Goal: Use online tool/utility: Use online tool/utility

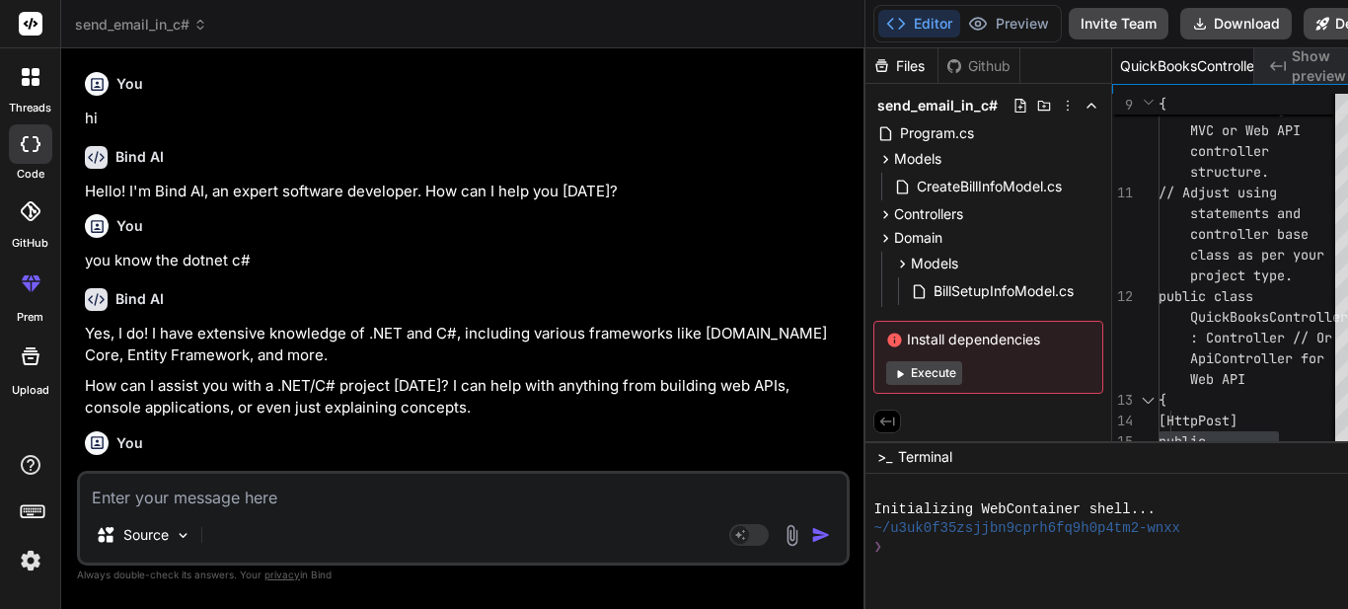
scroll to position [11585, 0]
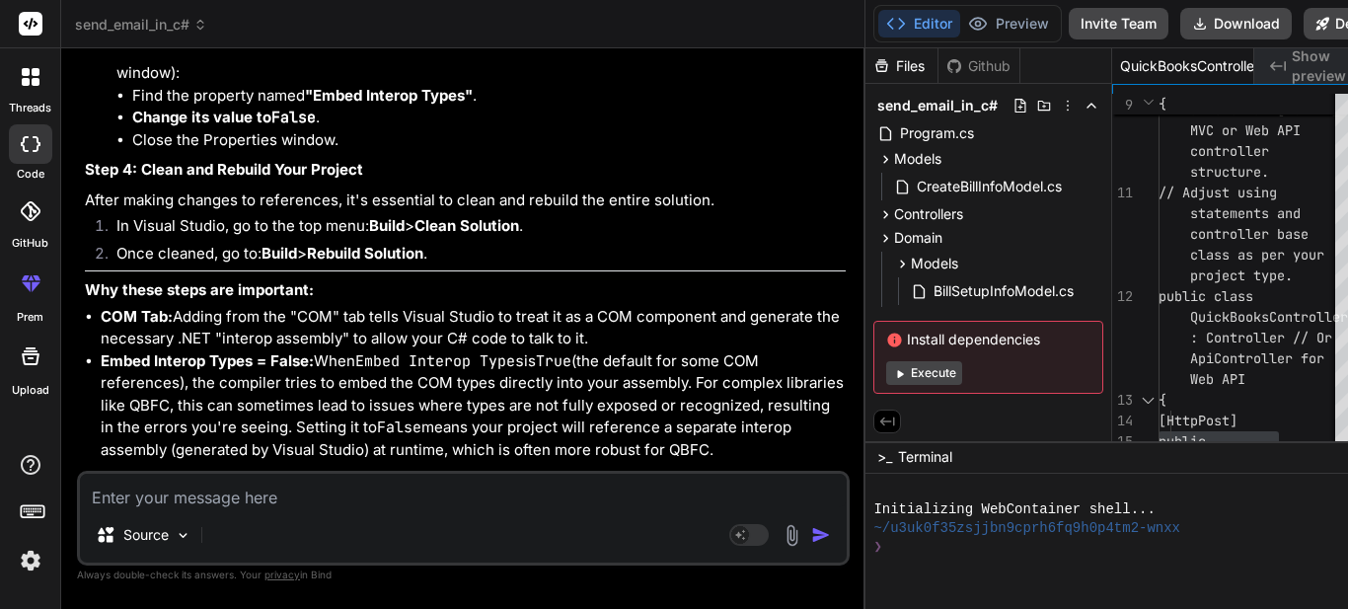
type textarea "$("#btnBillSetupCreate").on("click", function (e) { e.preventDefault(); var for…"
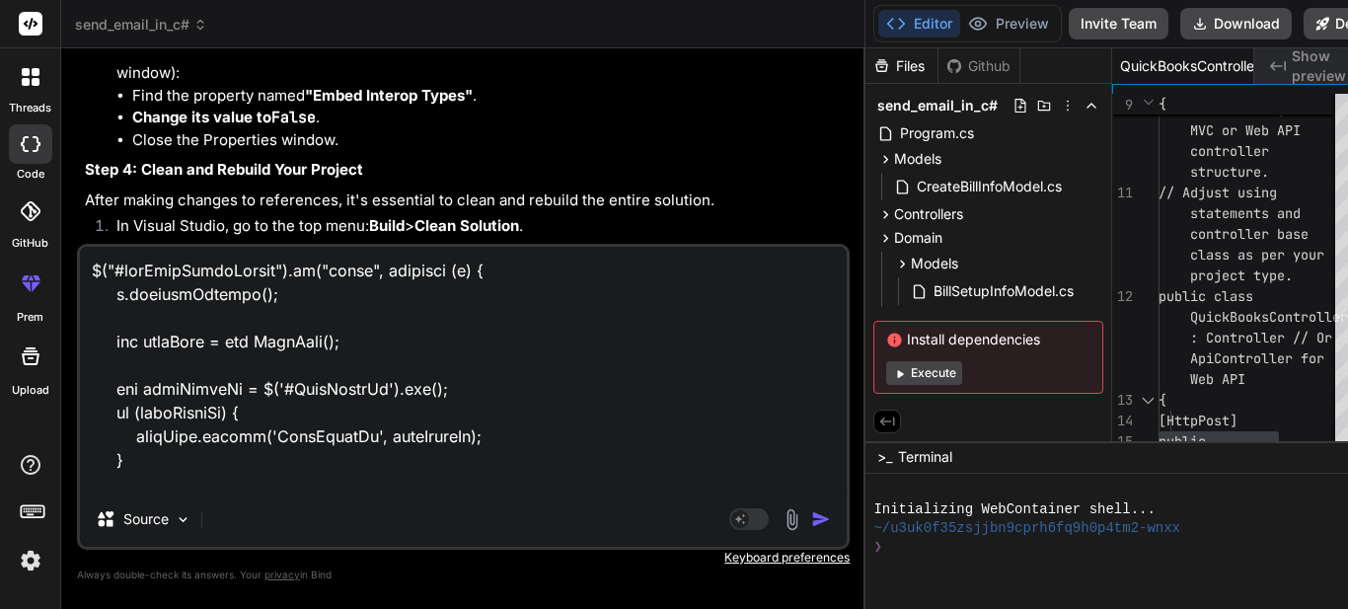
scroll to position [1430, 0]
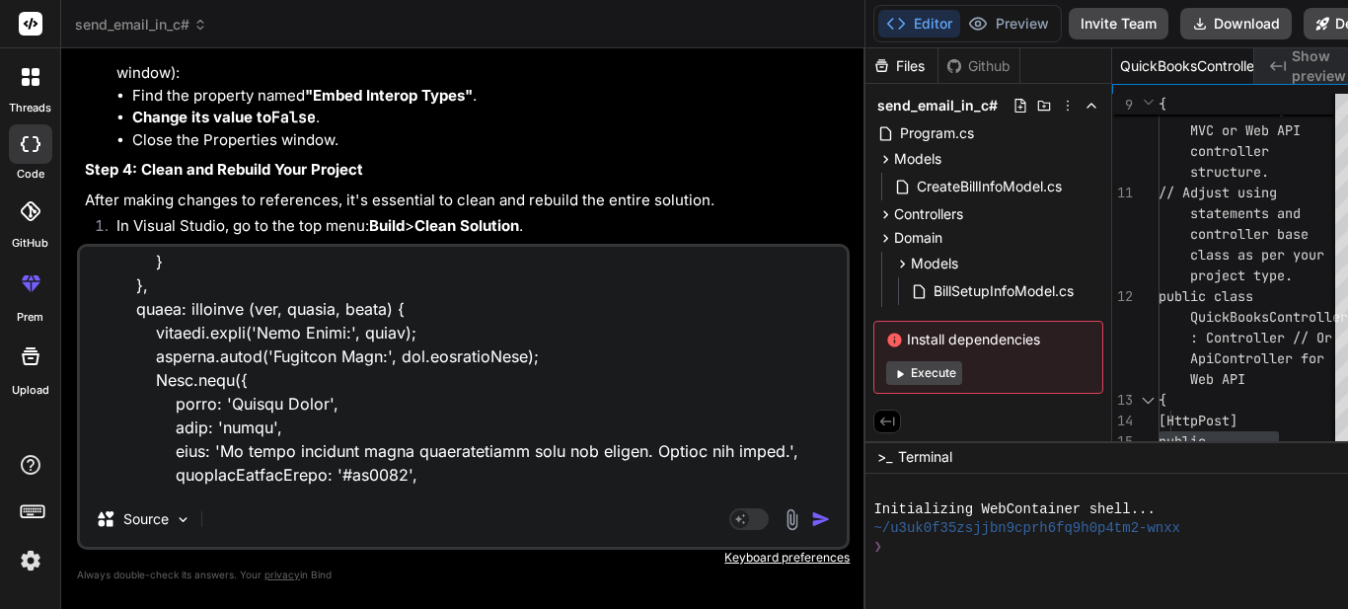
type textarea "x"
type textarea "$("#btnBillSetupCreate").on("click", function (e) { e.preventDefault(); var for…"
type textarea "x"
type textarea "$("#btnBillSetupCreate").on("click", function (e) { e.preventDefault(); var for…"
type textarea "x"
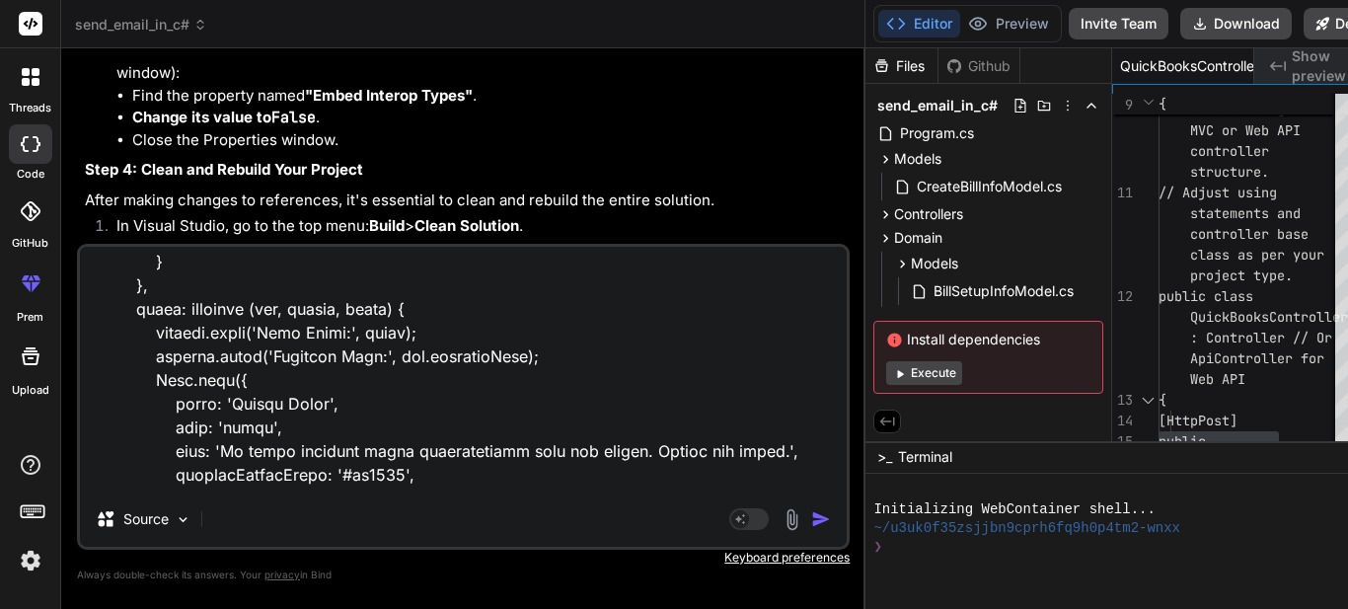
scroll to position [1475, 0]
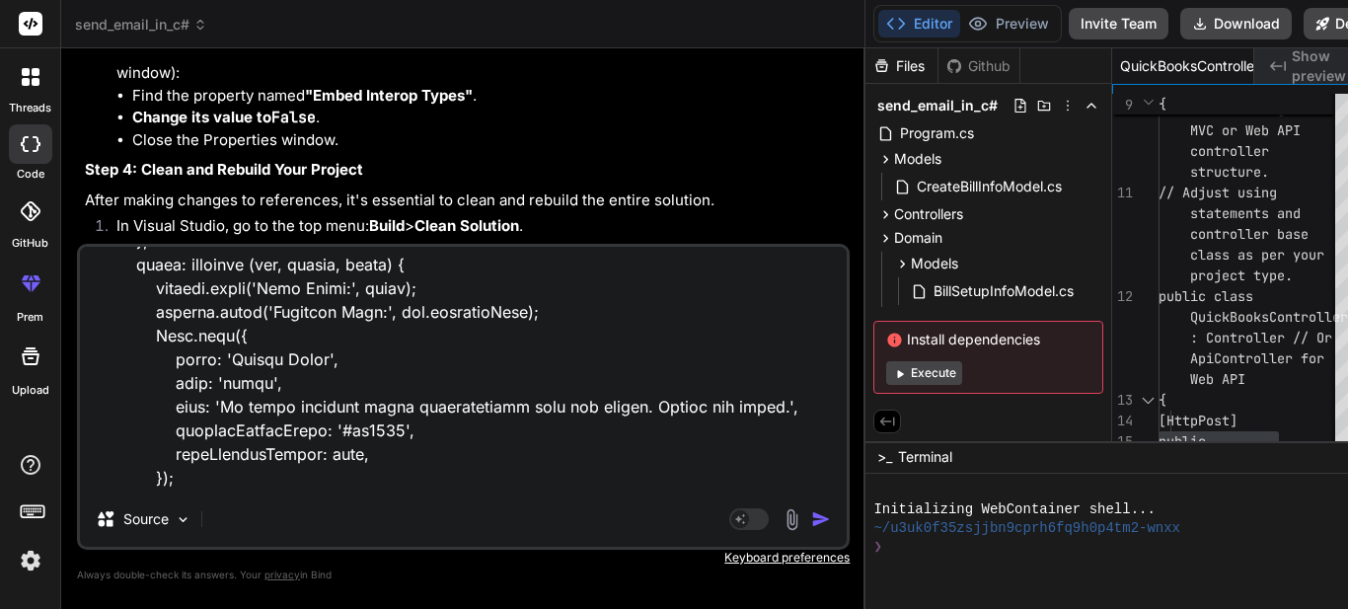
type textarea "$("#btnBillSetupCreate").on("click", function (e) { e.preventDefault(); var for…"
type textarea "x"
type textarea "$("#btnBillSetupCreate").on("click", function (e) { e.preventDefault(); var for…"
type textarea "x"
type textarea "$("#btnBillSetupCreate").on("click", function (e) { e.preventDefault(); var for…"
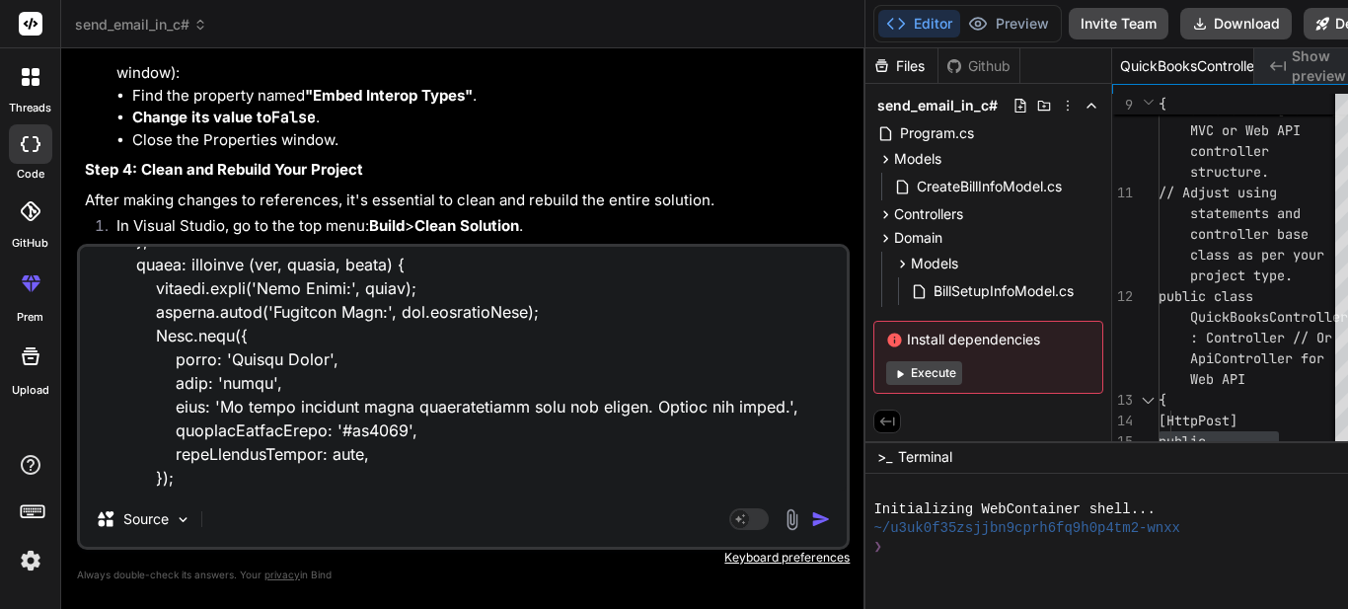
type textarea "x"
type textarea "$("#btnBillSetupCreate").on("click", function (e) { e.preventDefault(); var for…"
type textarea "x"
type textarea "$("#btnBillSetupCreate").on("click", function (e) { e.preventDefault(); var for…"
type textarea "x"
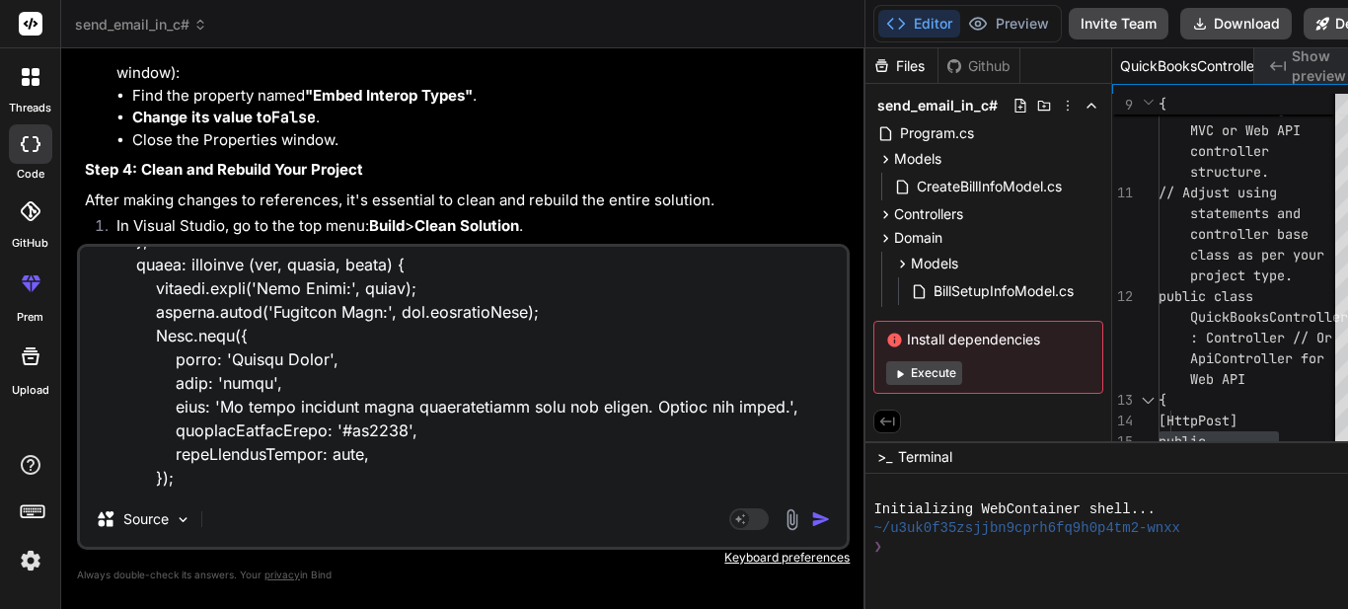
type textarea "$("#btnBillSetupCreate").on("click", function (e) { e.preventDefault(); var for…"
type textarea "x"
type textarea "$("#btnBillSetupCreate").on("click", function (e) { e.preventDefault(); var for…"
type textarea "x"
type textarea "$("#btnBillSetupCreate").on("click", function (e) { e.preventDefault(); var for…"
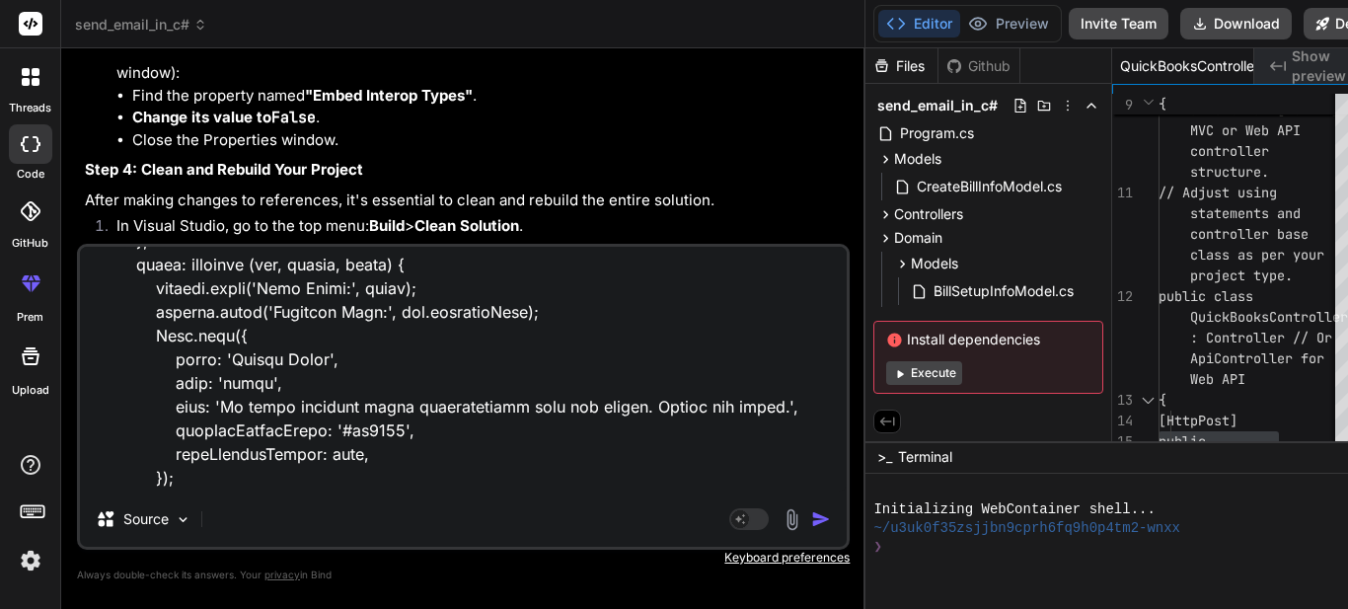
type textarea "x"
type textarea "$("#btnBillSetupCreate").on("click", function (e) { e.preventDefault(); var for…"
type textarea "x"
type textarea "$("#btnBillSetupCreate").on("click", function (e) { e.preventDefault(); var for…"
type textarea "x"
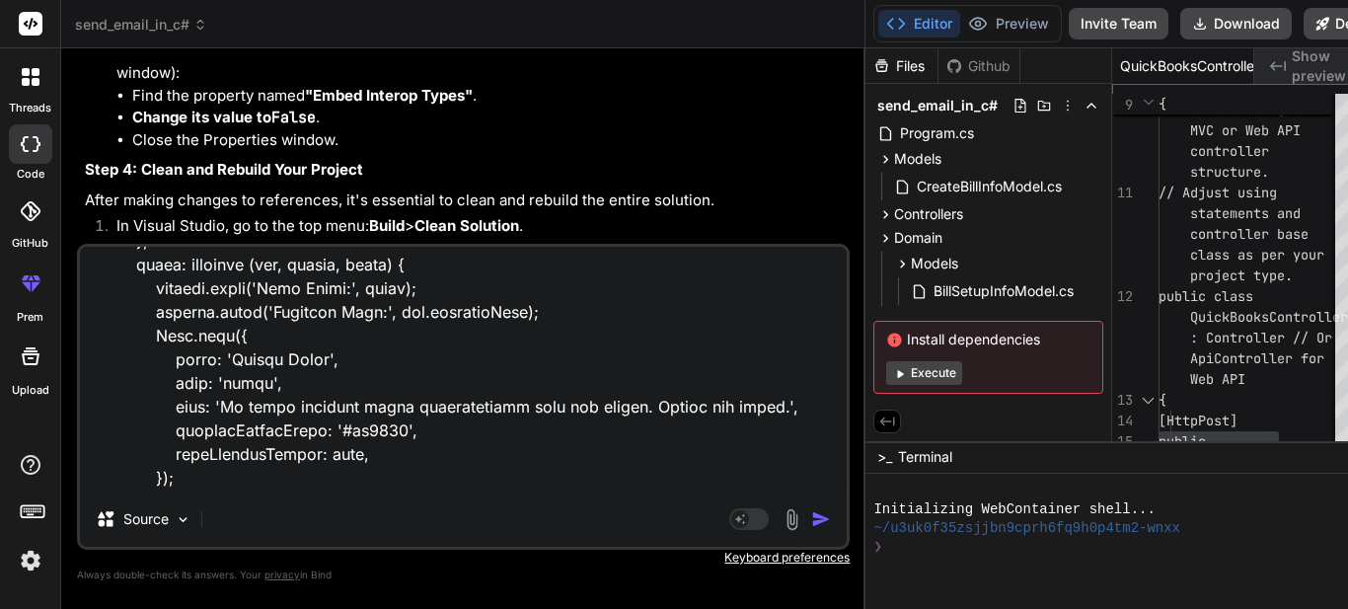
type textarea "$("#btnBillSetupCreate").on("click", function (e) { e.preventDefault(); var for…"
type textarea "x"
type textarea "$("#btnBillSetupCreate").on("click", function (e) { e.preventDefault(); var for…"
type textarea "x"
type textarea "$("#btnBillSetupCreate").on("click", function (e) { e.preventDefault(); var for…"
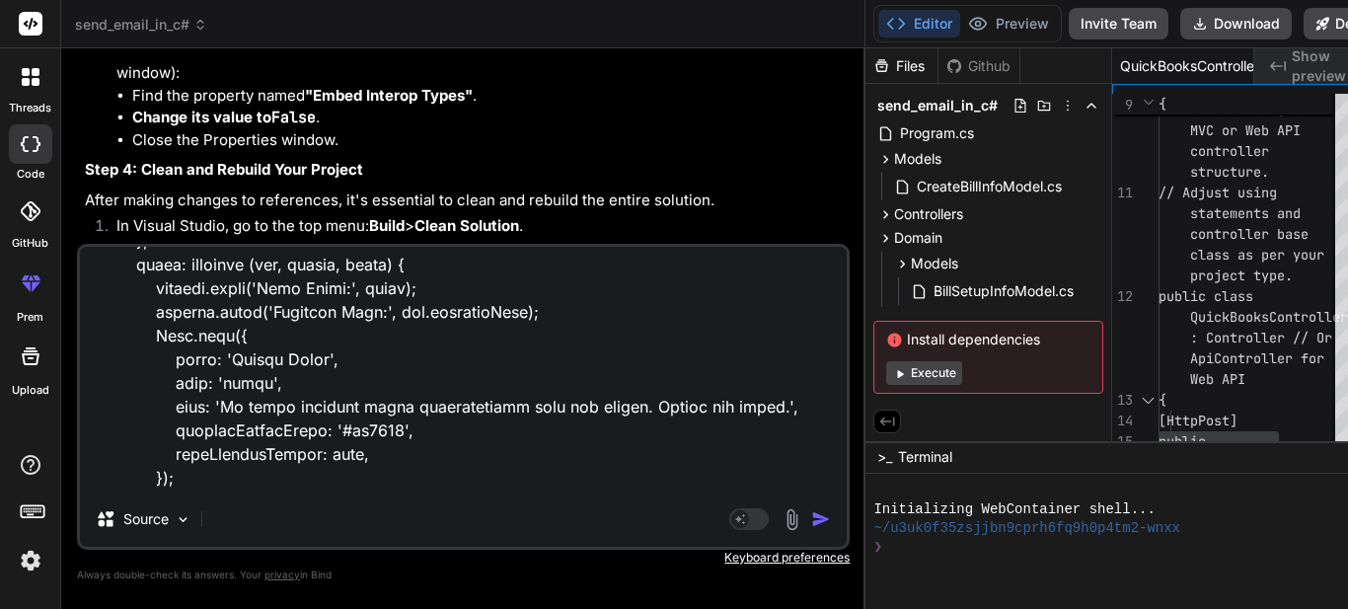
type textarea "x"
type textarea "$("#btnBillSetupCreate").on("click", function (e) { e.preventDefault(); var for…"
type textarea "x"
type textarea "$("#btnBillSetupCreate").on("click", function (e) { e.preventDefault(); var for…"
type textarea "x"
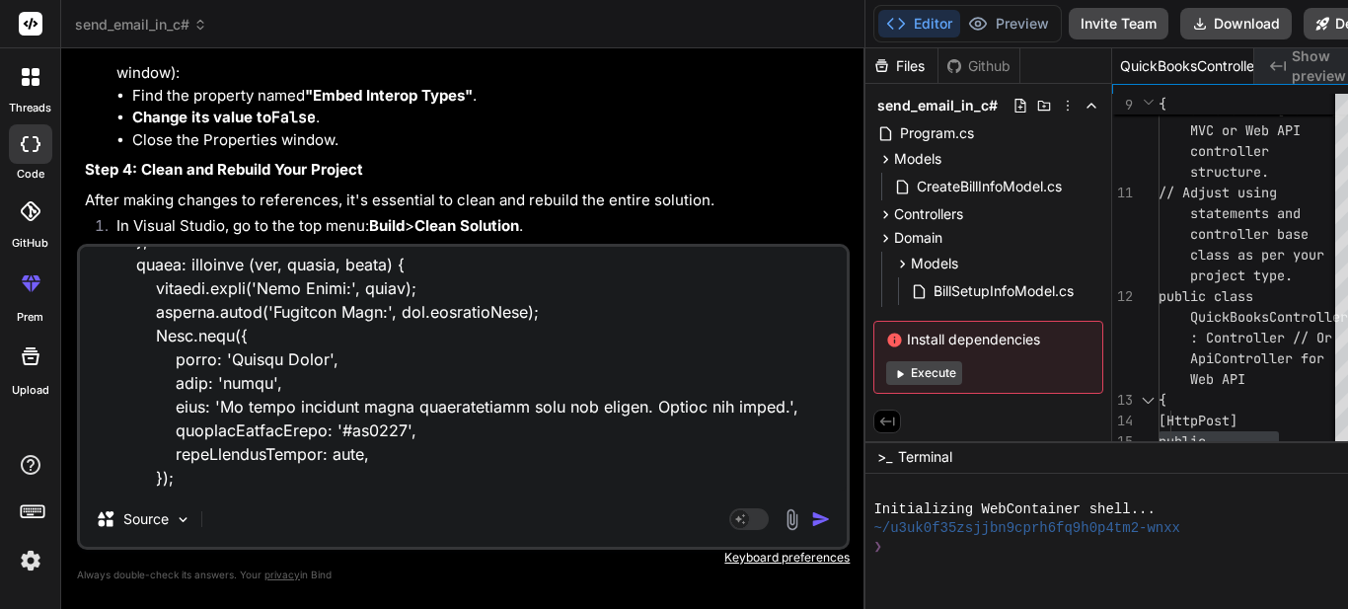
type textarea "$("#btnBillSetupCreate").on("click", function (e) { e.preventDefault(); var for…"
type textarea "x"
type textarea "$("#btnBillSetupCreate").on("click", function (e) { e.preventDefault(); var for…"
type textarea "x"
type textarea "$("#btnBillSetupCreate").on("click", function (e) { e.preventDefault(); var for…"
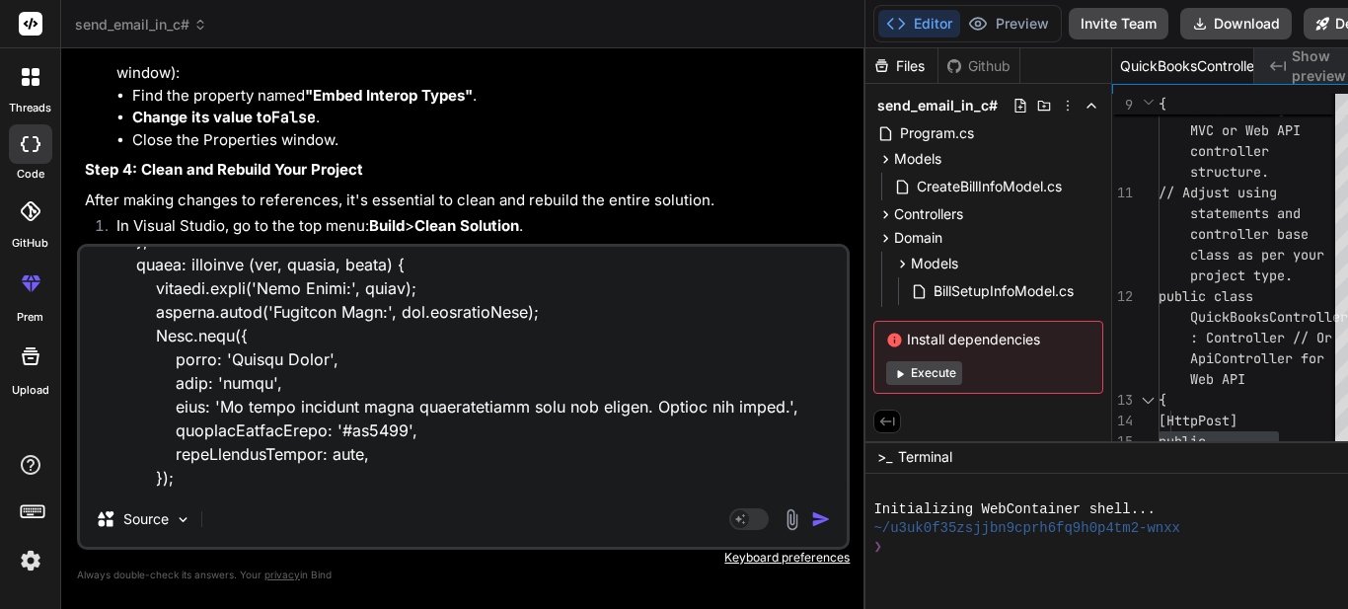
type textarea "x"
type textarea "$("#btnBillSetupCreate").on("click", function (e) { e.preventDefault(); var for…"
type textarea "x"
type textarea "$("#btnBillSetupCreate").on("click", function (e) { e.preventDefault(); var for…"
type textarea "x"
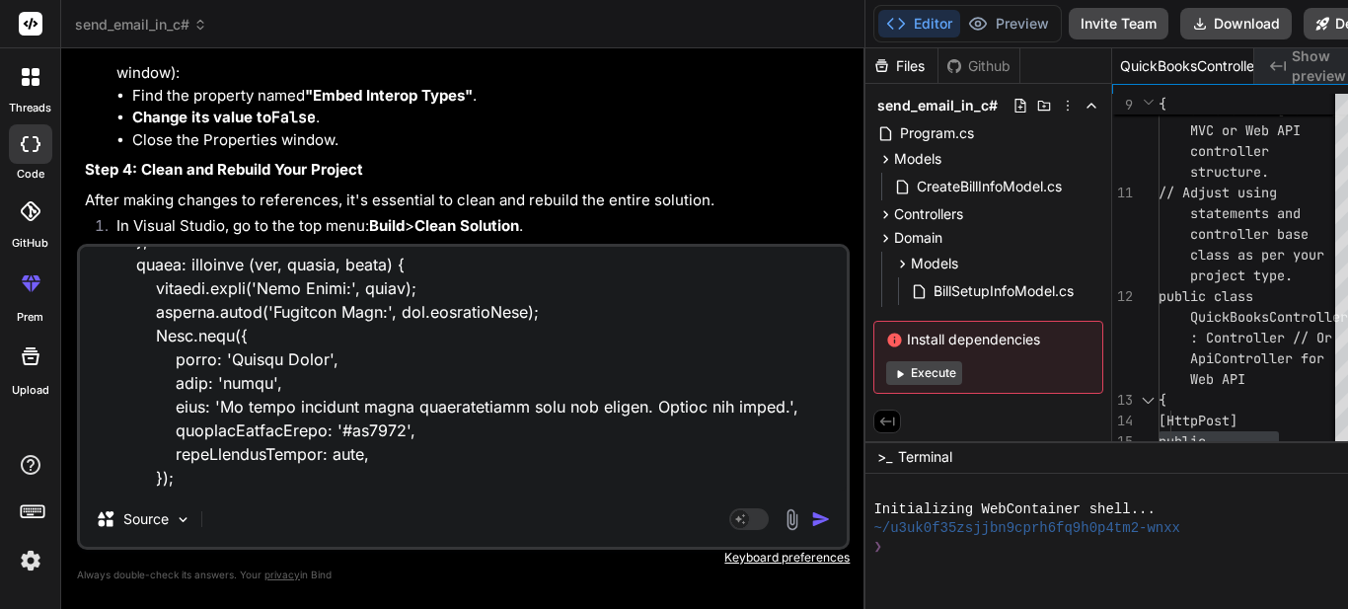
type textarea "$("#btnBillSetupCreate").on("click", function (e) { e.preventDefault(); var for…"
type textarea "x"
type textarea "$("#btnBillSetupCreate").on("click", function (e) { e.preventDefault(); var for…"
type textarea "x"
type textarea "$("#btnBillSetupCreate").on("click", function (e) { e.preventDefault(); var for…"
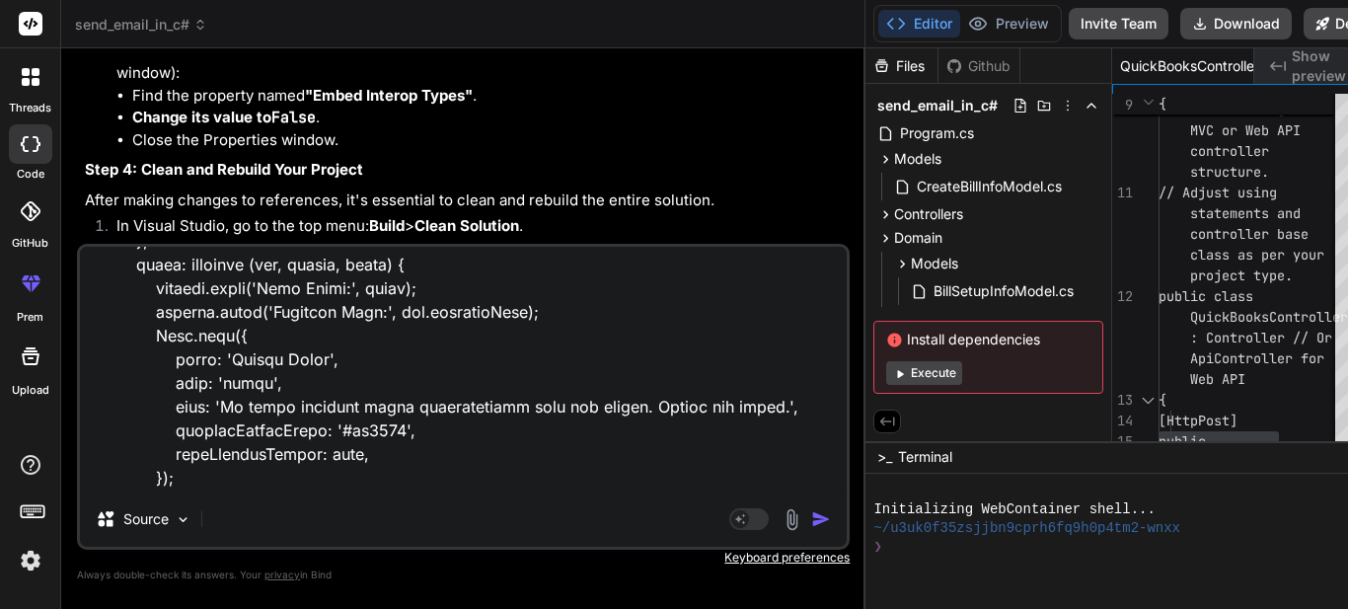
type textarea "x"
type textarea "$("#btnBillSetupCreate").on("click", function (e) { e.preventDefault(); var for…"
type textarea "x"
type textarea "$("#btnBillSetupCreate").on("click", function (e) { e.preventDefault(); var for…"
type textarea "x"
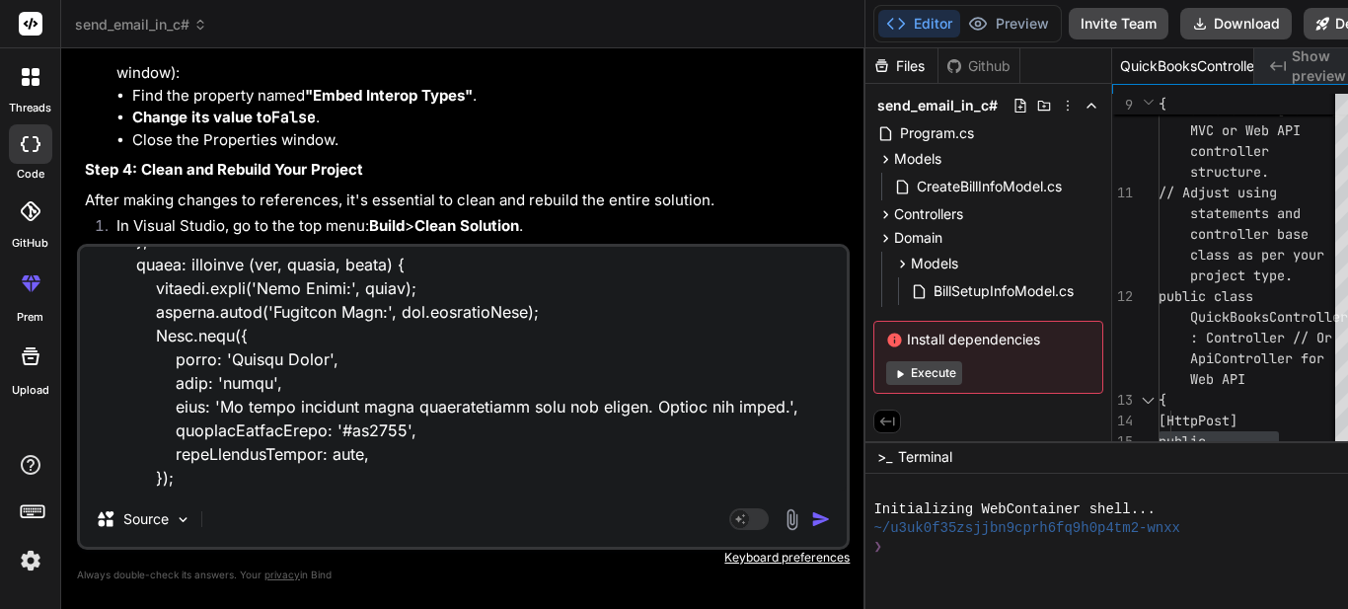
type textarea "$("#btnBillSetupCreate").on("click", function (e) { e.preventDefault(); var for…"
type textarea "x"
type textarea "$("#btnBillSetupCreate").on("click", function (e) { e.preventDefault(); var for…"
type textarea "x"
type textarea "$("#btnBillSetupCreate").on("click", function (e) { e.preventDefault(); var for…"
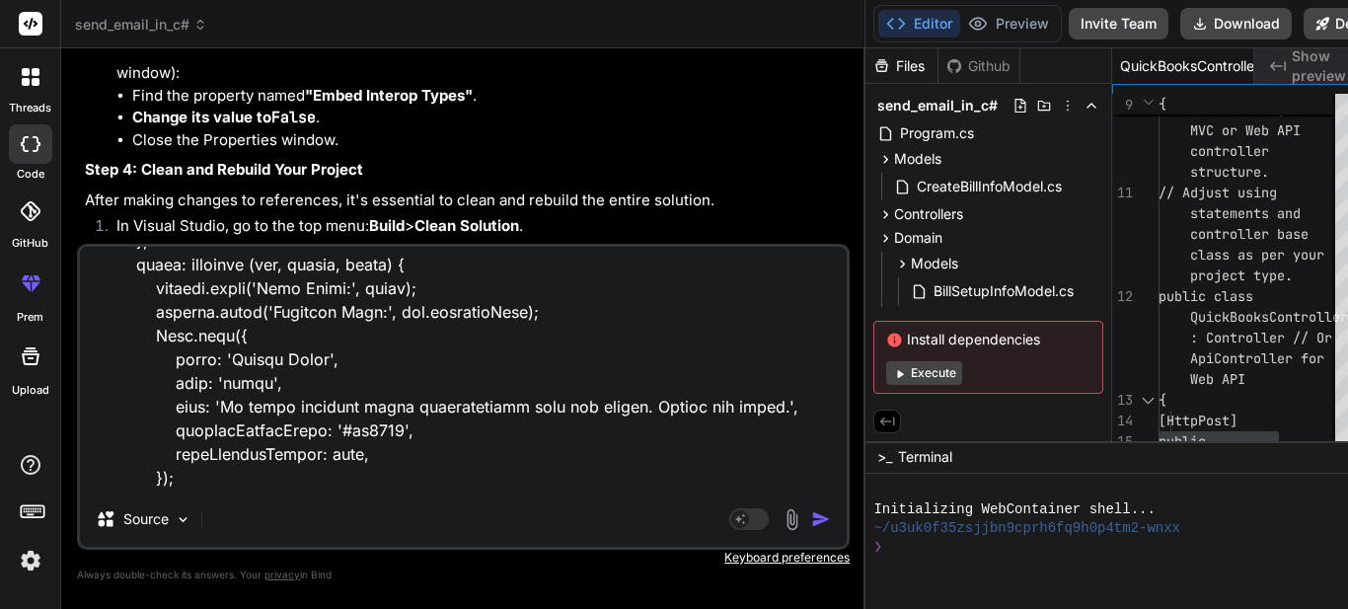
type textarea "x"
type textarea "$("#btnBillSetupCreate").on("click", function (e) { e.preventDefault(); var for…"
type textarea "x"
type textarea "$("#btnBillSetupCreate").on("click", function (e) { e.preventDefault(); var for…"
type textarea "x"
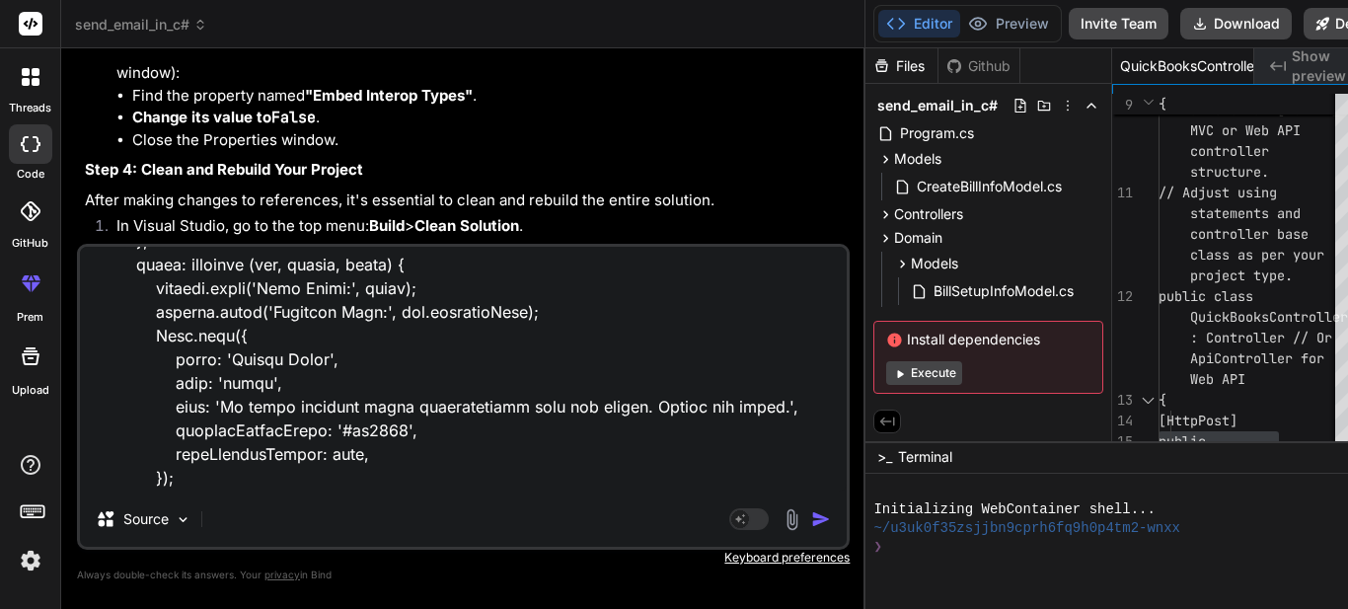
type textarea "$("#btnBillSetupCreate").on("click", function (e) { e.preventDefault(); var for…"
type textarea "x"
type textarea "$("#btnBillSetupCreate").on("click", function (e) { e.preventDefault(); var for…"
type textarea "x"
type textarea "$("#btnBillSetupCreate").on("click", function (e) { e.preventDefault(); var for…"
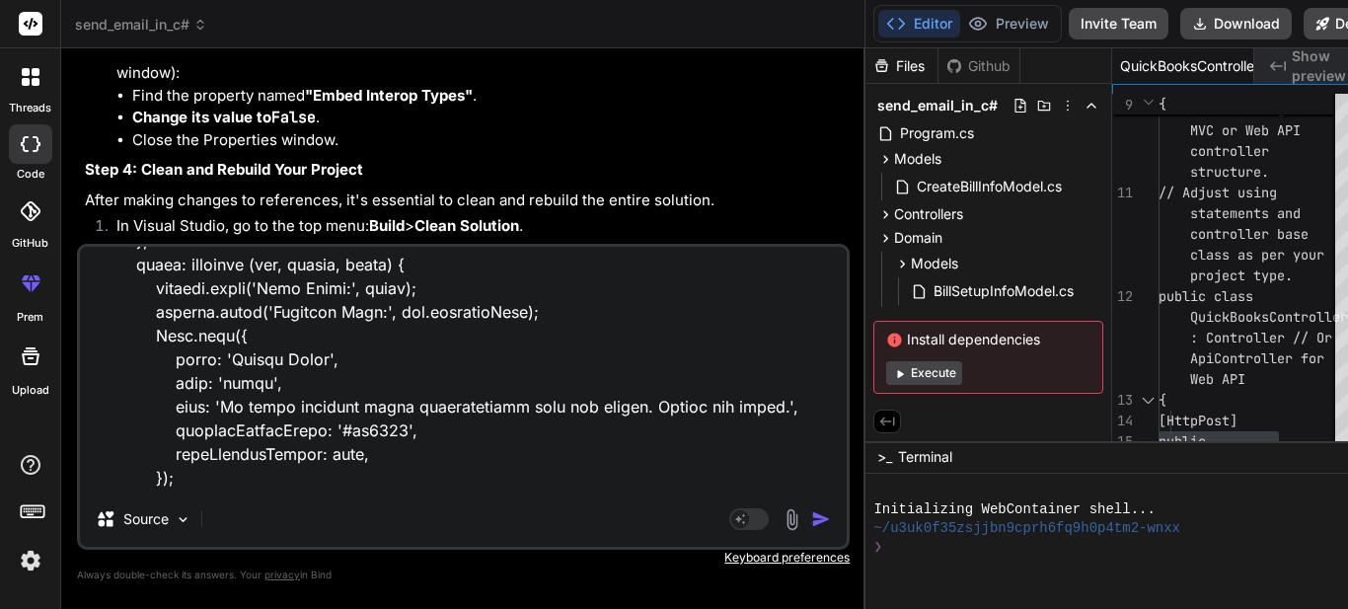
type textarea "x"
type textarea "$("#btnBillSetupCreate").on("click", function (e) { e.preventDefault(); var for…"
type textarea "x"
type textarea "$("#btnBillSetupCreate").on("click", function (e) { e.preventDefault(); var for…"
type textarea "x"
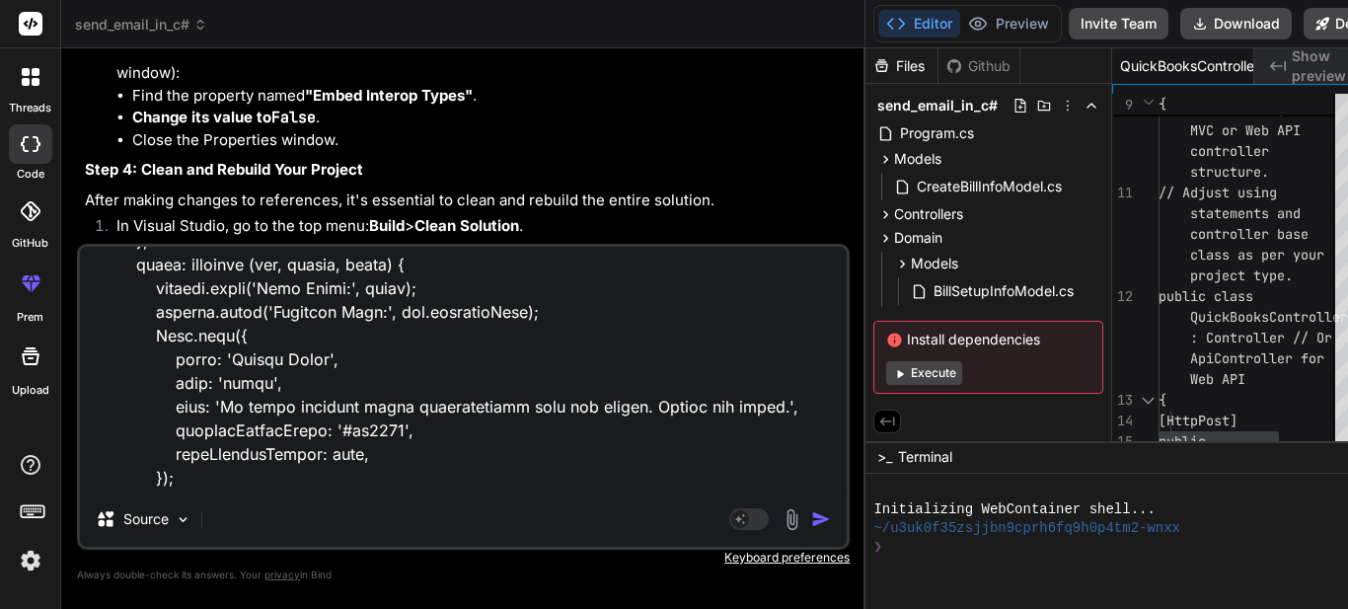
type textarea "$("#btnBillSetupCreate").on("click", function (e) { e.preventDefault(); var for…"
type textarea "x"
type textarea "$("#btnBillSetupCreate").on("click", function (e) { e.preventDefault(); var for…"
type textarea "x"
type textarea "$("#btnBillSetupCreate").on("click", function (e) { e.preventDefault(); var for…"
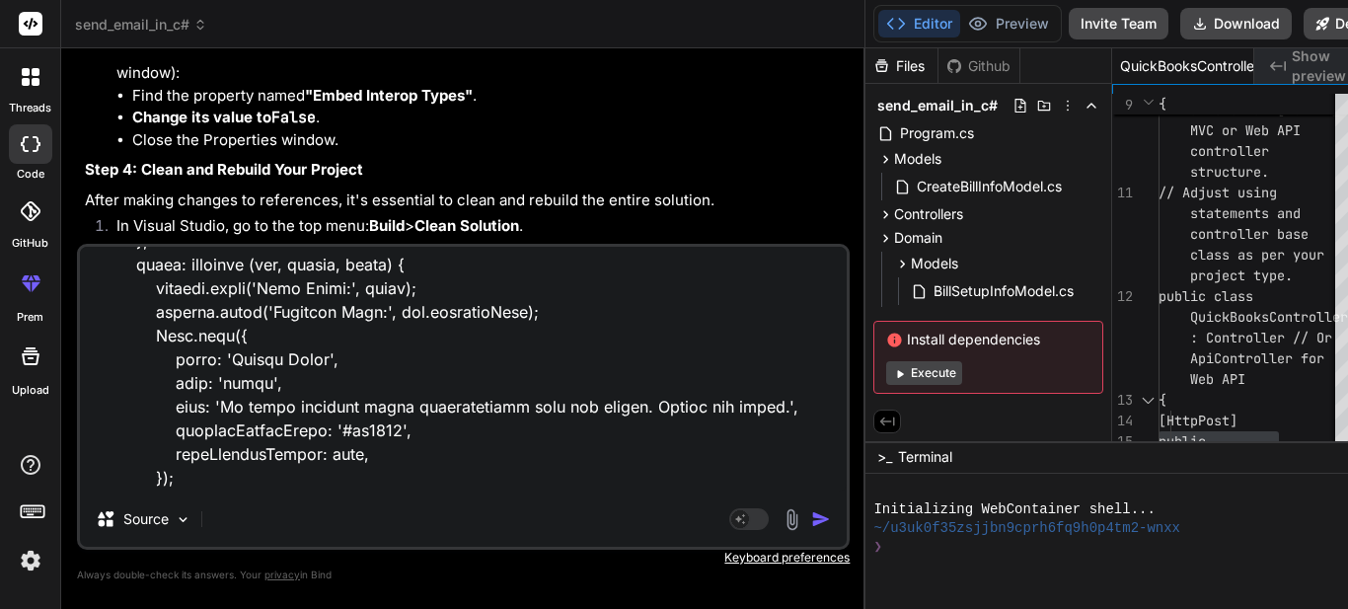
type textarea "x"
type textarea "$("#btnBillSetupCreate").on("click", function (e) { e.preventDefault(); var for…"
type textarea "x"
type textarea "$("#btnBillSetupCreate").on("click", function (e) { e.preventDefault(); var for…"
type textarea "x"
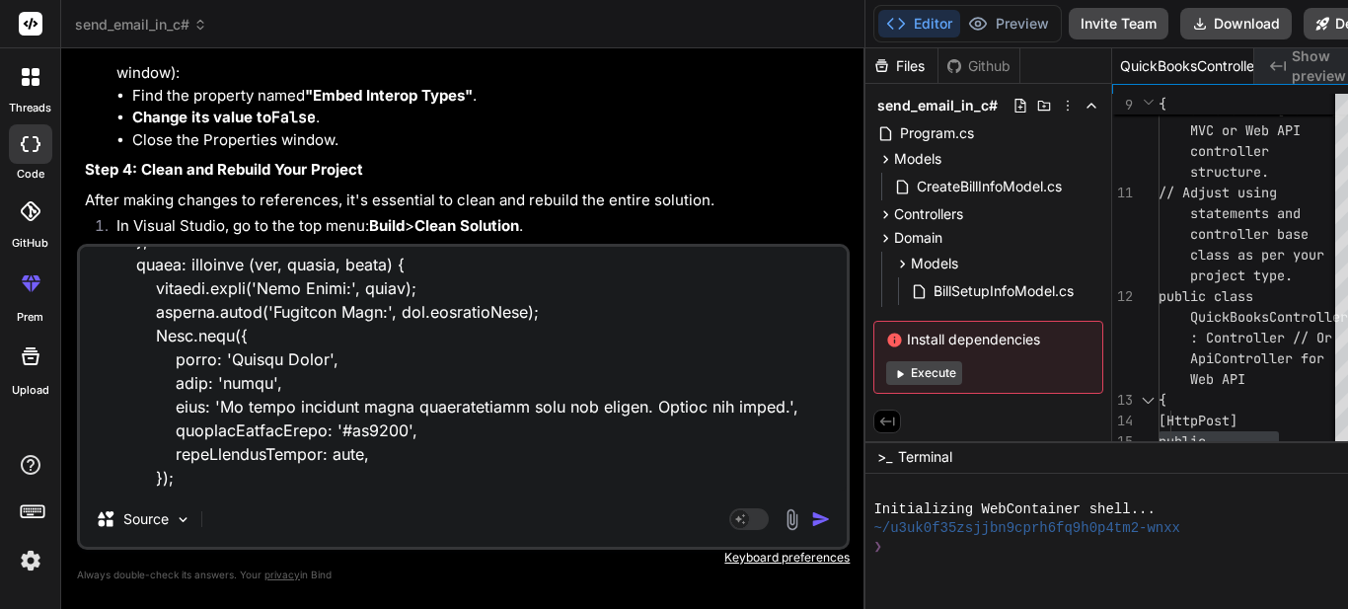
type textarea "$("#btnBillSetupCreate").on("click", function (e) { e.preventDefault(); var for…"
type textarea "x"
type textarea "$("#btnBillSetupCreate").on("click", function (e) { e.preventDefault(); var for…"
type textarea "x"
type textarea "$("#btnBillSetupCreate").on("click", function (e) { e.preventDefault(); var for…"
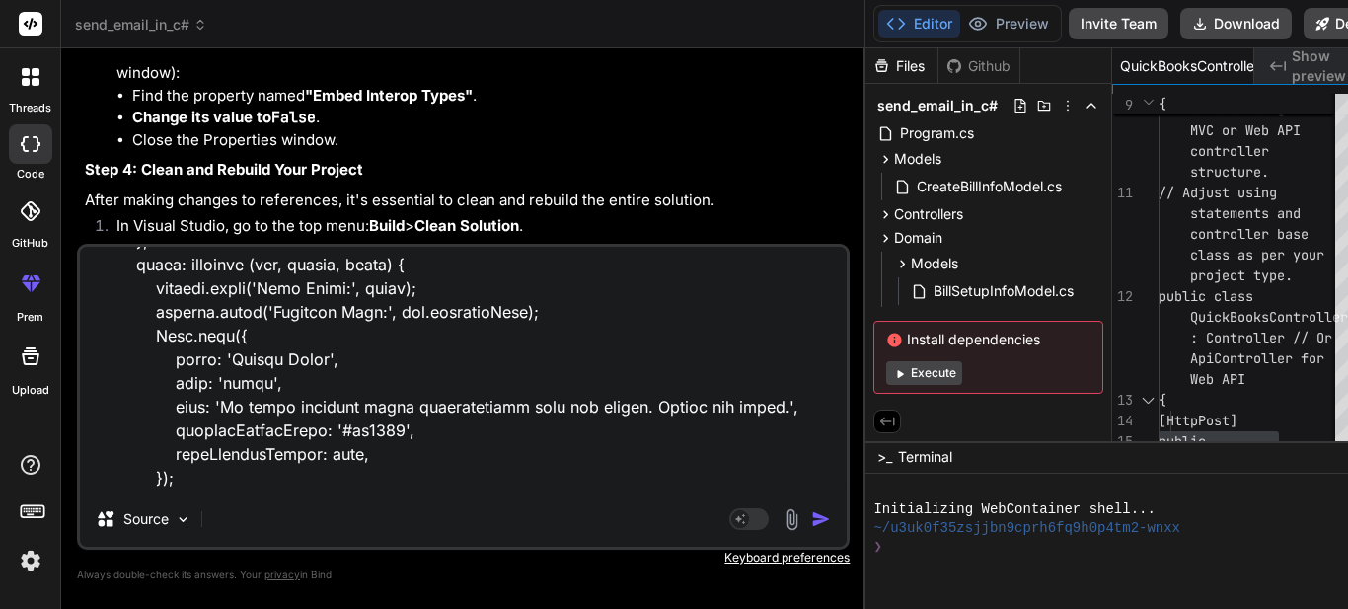
type textarea "x"
type textarea "$("#btnBillSetupCreate").on("click", function (e) { e.preventDefault(); var for…"
type textarea "x"
type textarea "$("#btnBillSetupCreate").on("click", function (e) { e.preventDefault(); var for…"
type textarea "x"
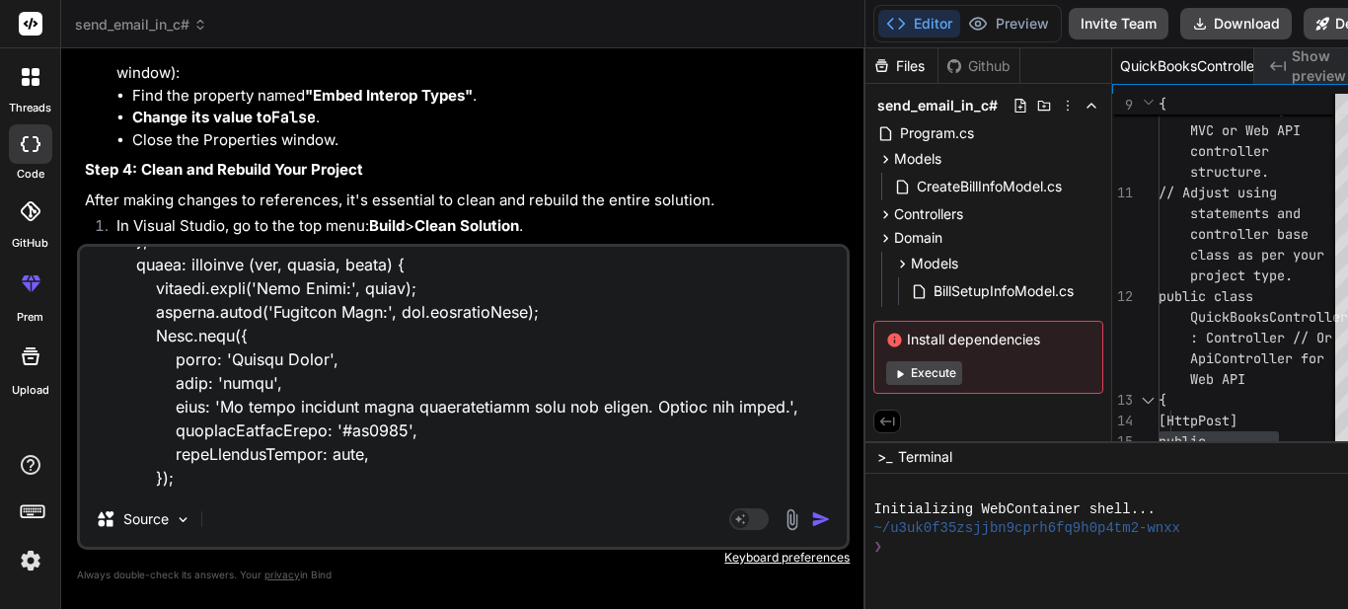
type textarea "$("#btnBillSetupCreate").on("click", function (e) { e.preventDefault(); var for…"
type textarea "x"
type textarea "$("#btnBillSetupCreate").on("click", function (e) { e.preventDefault(); var for…"
type textarea "x"
type textarea "$("#btnBillSetupCreate").on("click", function (e) { e.preventDefault(); var for…"
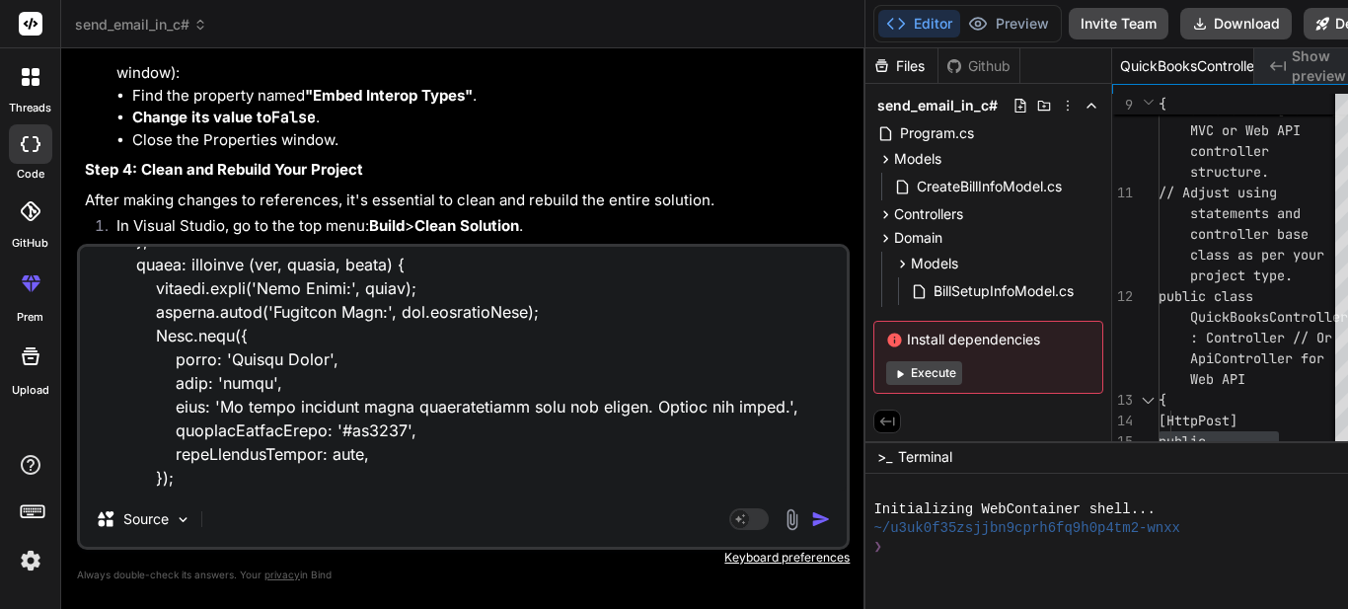
type textarea "x"
type textarea "$("#btnBillSetupCreate").on("click", function (e) { e.preventDefault(); var for…"
type textarea "x"
type textarea "$("#btnBillSetupCreate").on("click", function (e) { e.preventDefault(); var for…"
type textarea "x"
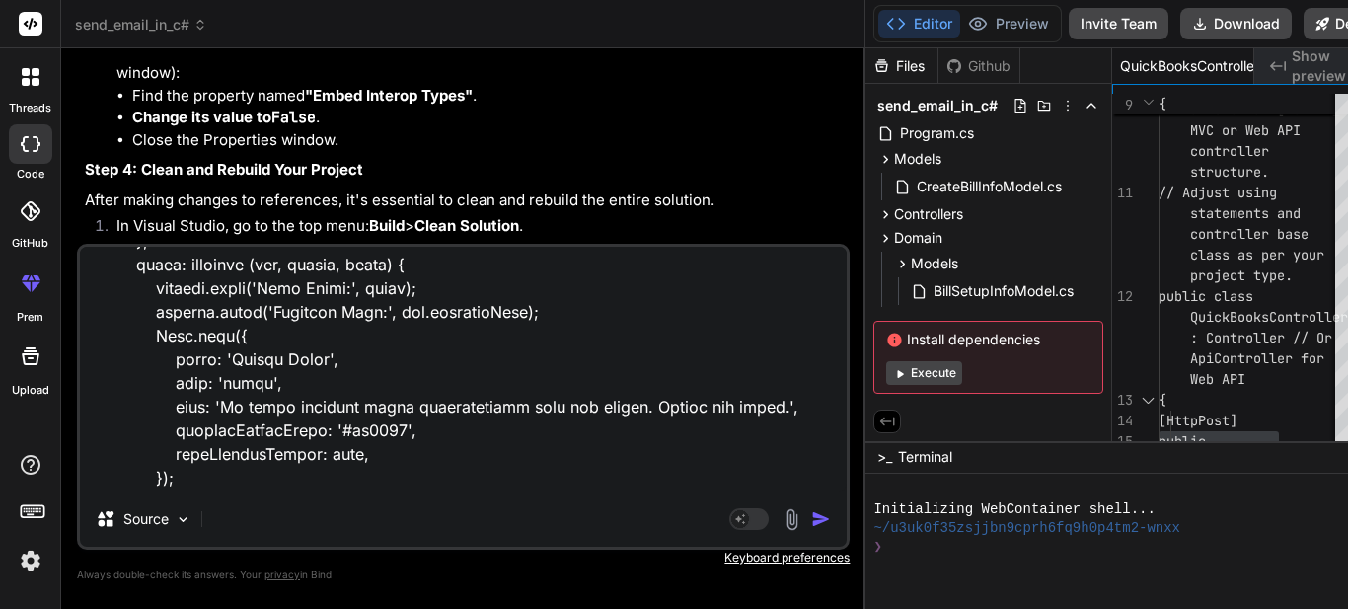
type textarea "$("#btnBillSetupCreate").on("click", function (e) { e.preventDefault(); var for…"
type textarea "x"
type textarea "$("#btnBillSetupCreate").on("click", function (e) { e.preventDefault(); var for…"
type textarea "x"
type textarea "$("#btnBillSetupCreate").on("click", function (e) { e.preventDefault(); var for…"
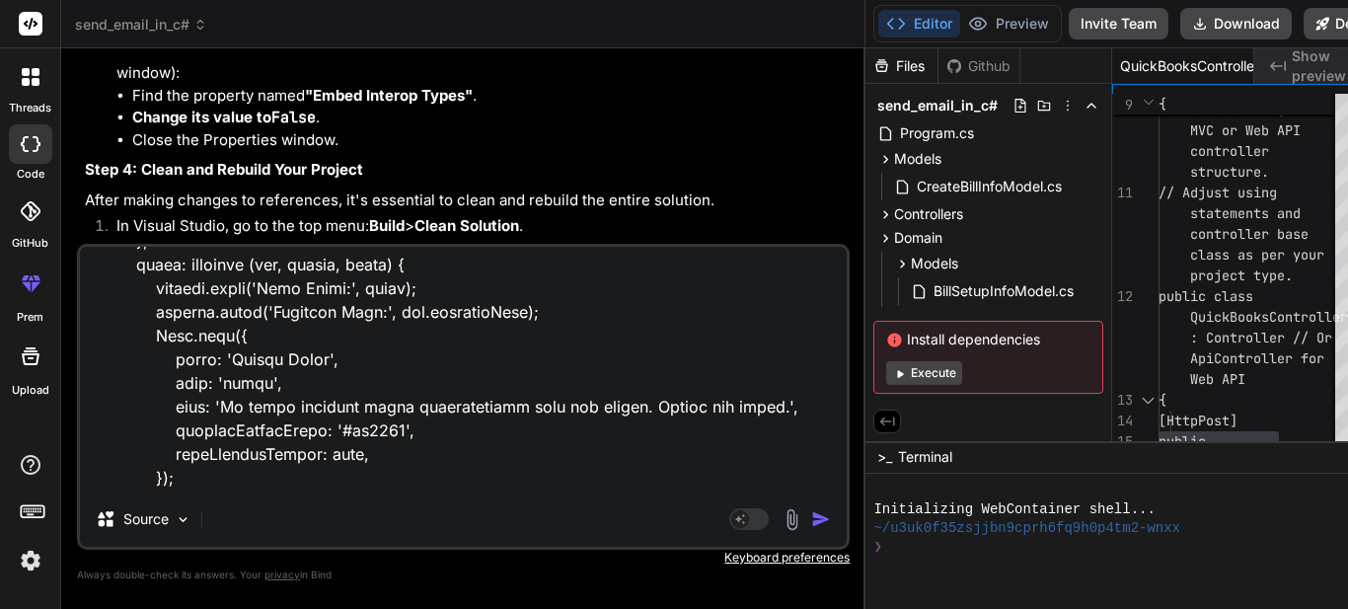
type textarea "x"
type textarea "$("#btnBillSetupCreate").on("click", function (e) { e.preventDefault(); var for…"
type textarea "x"
type textarea "$("#btnBillSetupCreate").on("click", function (e) { e.preventDefault(); var for…"
type textarea "x"
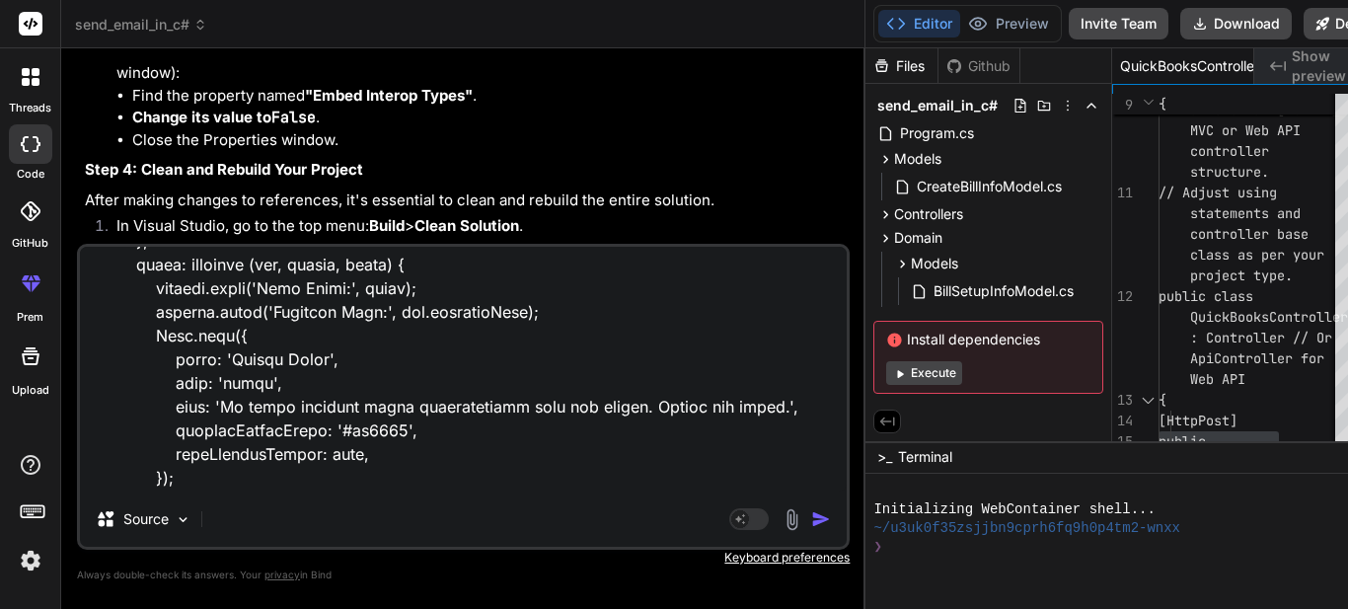
type textarea "$("#btnBillSetupCreate").on("click", function (e) { e.preventDefault(); var for…"
type textarea "x"
type textarea "$("#btnBillSetupCreate").on("click", function (e) { e.preventDefault(); var for…"
type textarea "x"
type textarea "$("#btnBillSetupCreate").on("click", function (e) { e.preventDefault(); var for…"
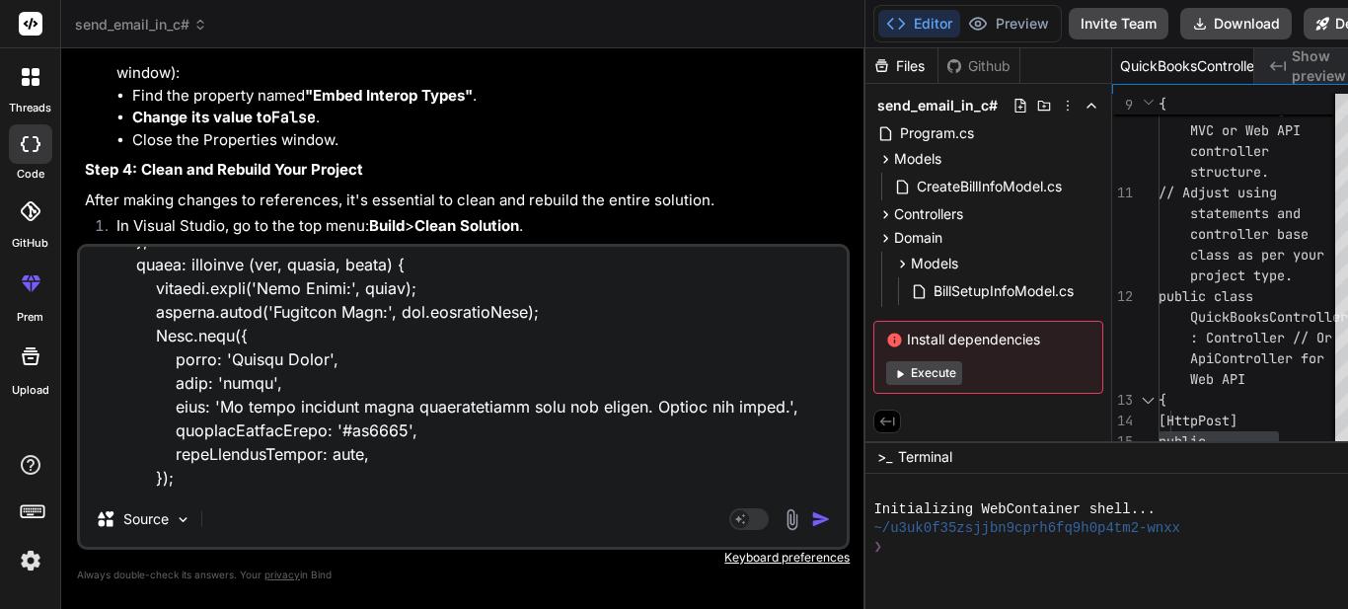
type textarea "x"
type textarea "$("#btnBillSetupCreate").on("click", function (e) { e.preventDefault(); var for…"
type textarea "x"
type textarea "$("#btnBillSetupCreate").on("click", function (e) { e.preventDefault(); var for…"
type textarea "x"
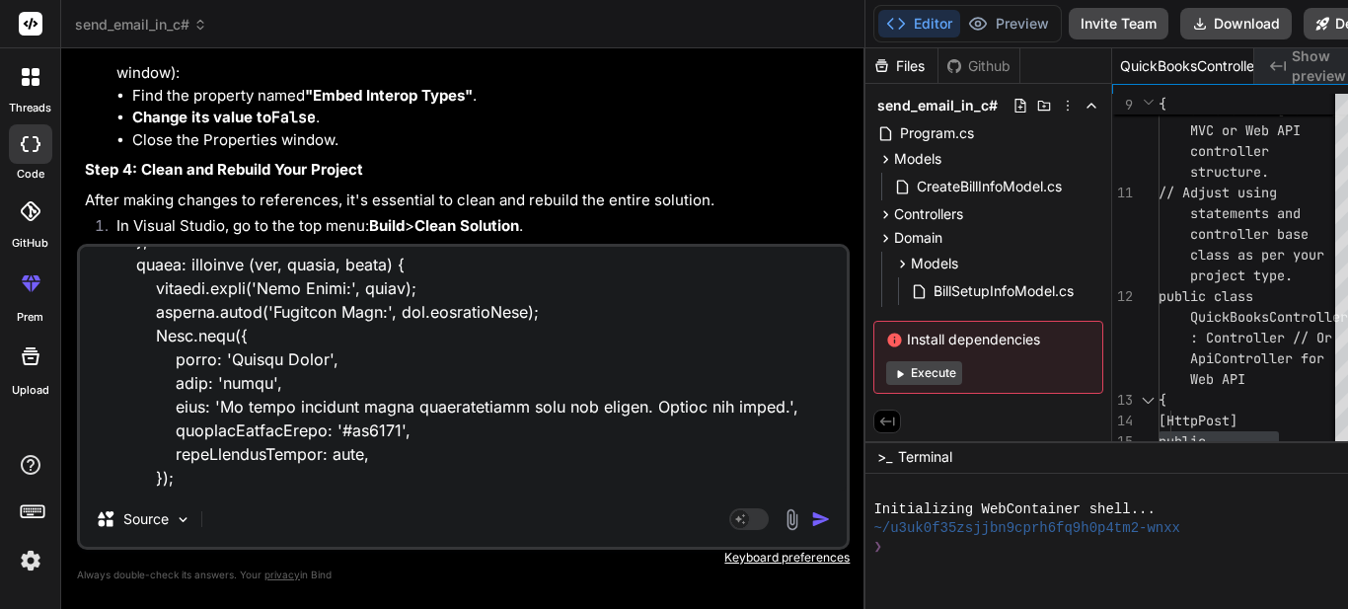
type textarea "$("#btnBillSetupCreate").on("click", function (e) { e.preventDefault(); var for…"
type textarea "x"
type textarea "$("#btnBillSetupCreate").on("click", function (e) { e.preventDefault(); var for…"
type textarea "x"
type textarea "$("#btnBillSetupCreate").on("click", function (e) { e.preventDefault(); var for…"
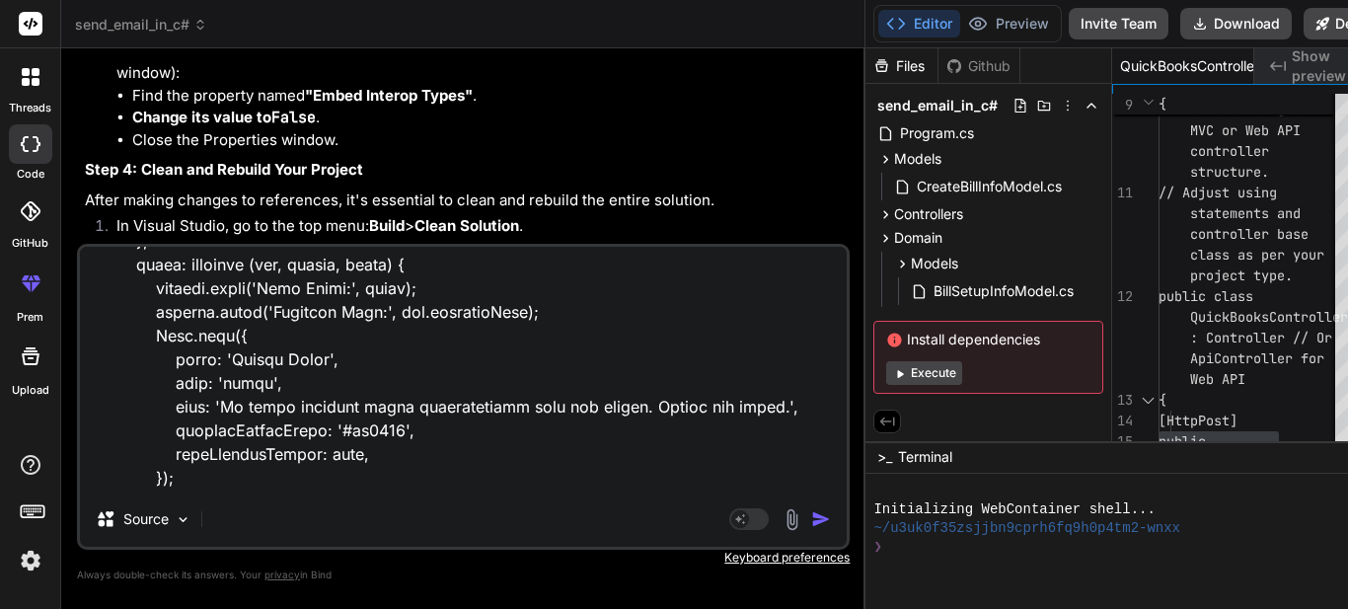
type textarea "x"
type textarea "$("#btnBillSetupCreate").on("click", function (e) { e.preventDefault(); var for…"
type textarea "x"
type textarea "$("#btnBillSetupCreate").on("click", function (e) { e.preventDefault(); var for…"
type textarea "x"
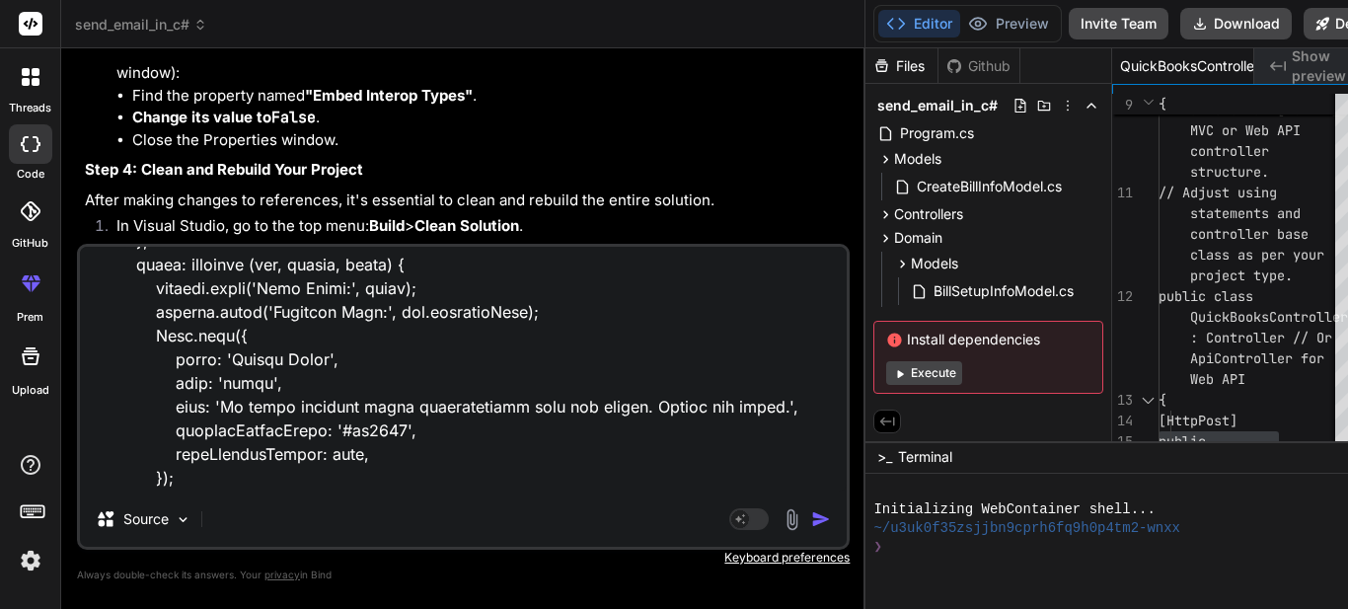
type textarea "$("#btnBillSetupCreate").on("click", function (e) { e.preventDefault(); var for…"
type textarea "x"
type textarea "$("#btnBillSetupCreate").on("click", function (e) { e.preventDefault(); var for…"
type textarea "x"
type textarea "$("#btnBillSetupCreate").on("click", function (e) { e.preventDefault(); var for…"
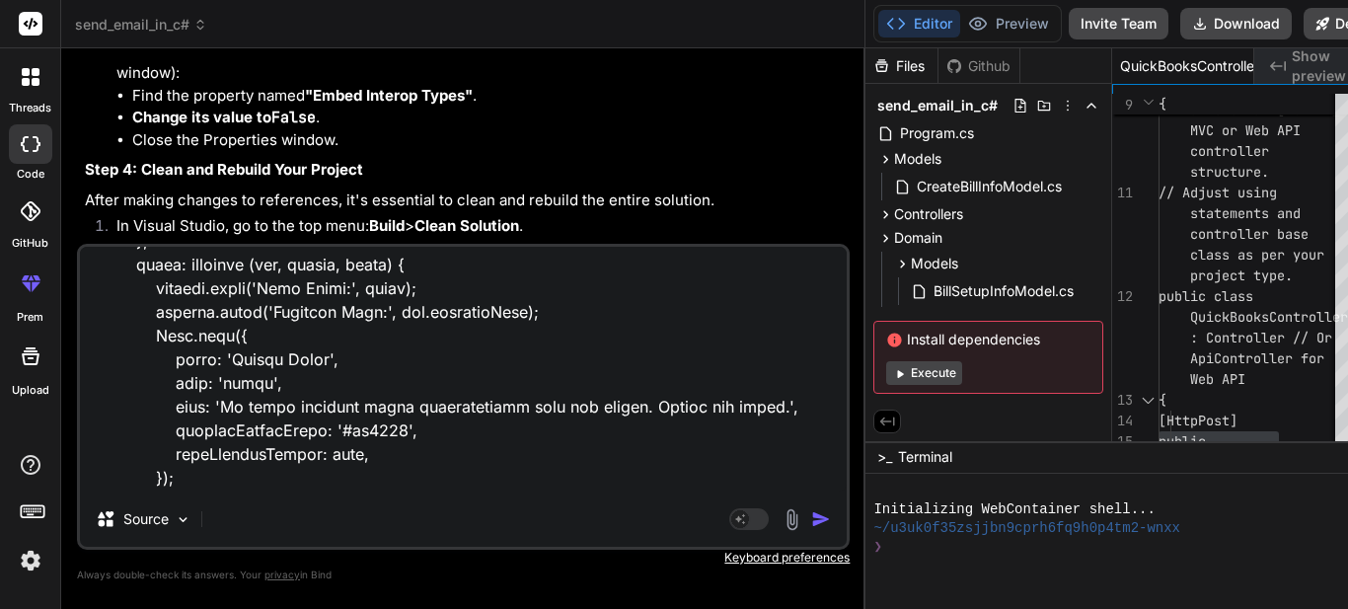
type textarea "x"
type textarea "$("#btnBillSetupCreate").on("click", function (e) { e.preventDefault(); var for…"
type textarea "x"
type textarea "$("#btnBillSetupCreate").on("click", function (e) { e.preventDefault(); var for…"
type textarea "x"
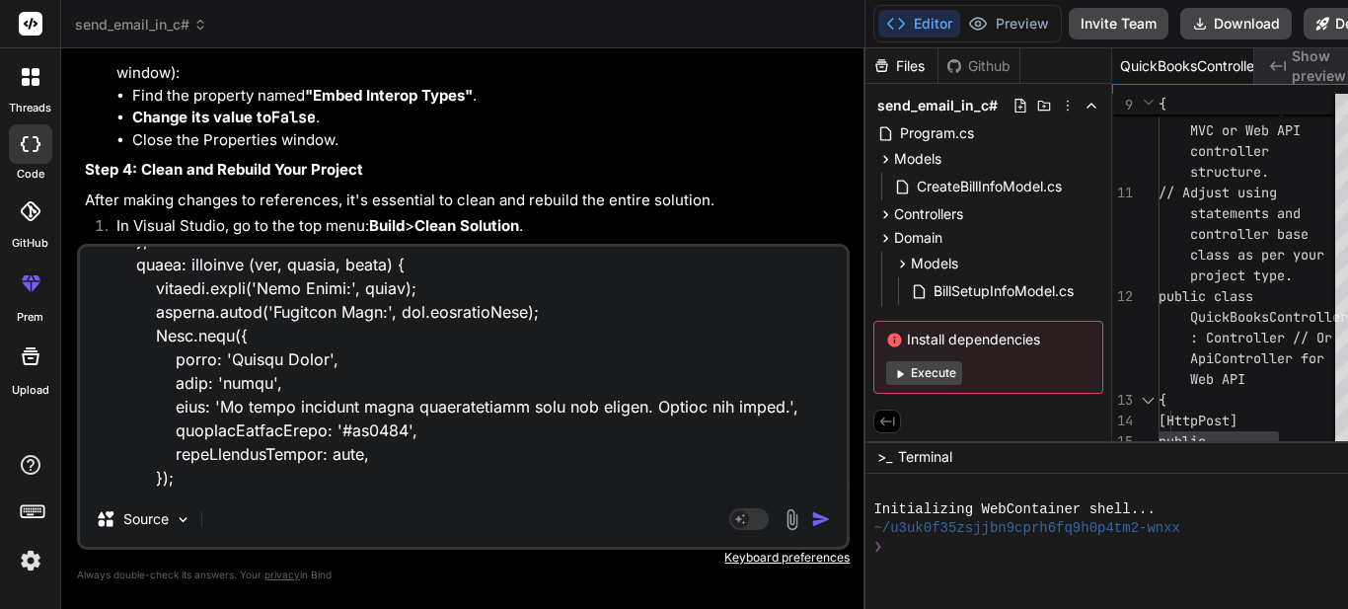
type textarea "$("#btnBillSetupCreate").on("click", function (e) { e.preventDefault(); var for…"
type textarea "x"
type textarea "$("#btnBillSetupCreate").on("click", function (e) { e.preventDefault(); var for…"
type textarea "x"
type textarea "$("#btnBillSetupCreate").on("click", function (e) { e.preventDefault(); var for…"
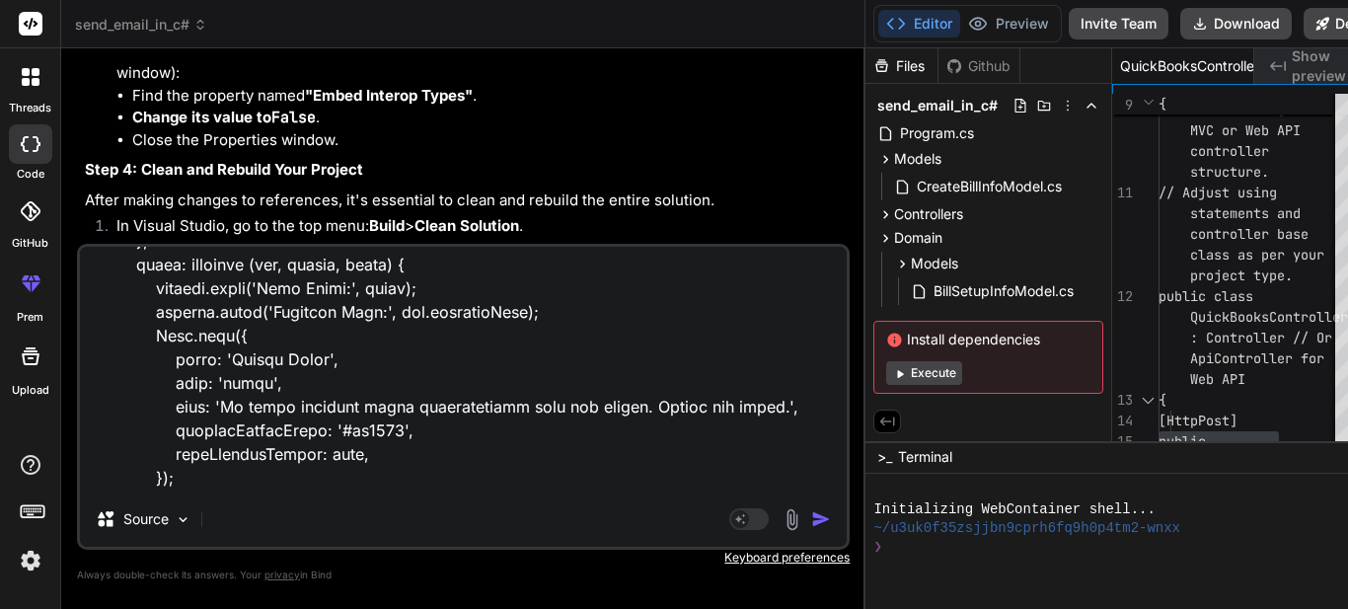
type textarea "x"
type textarea "$("#btnBillSetupCreate").on("click", function (e) { e.preventDefault(); var for…"
type textarea "x"
type textarea "$("#btnBillSetupCreate").on("click", function (e) { e.preventDefault(); var for…"
type textarea "x"
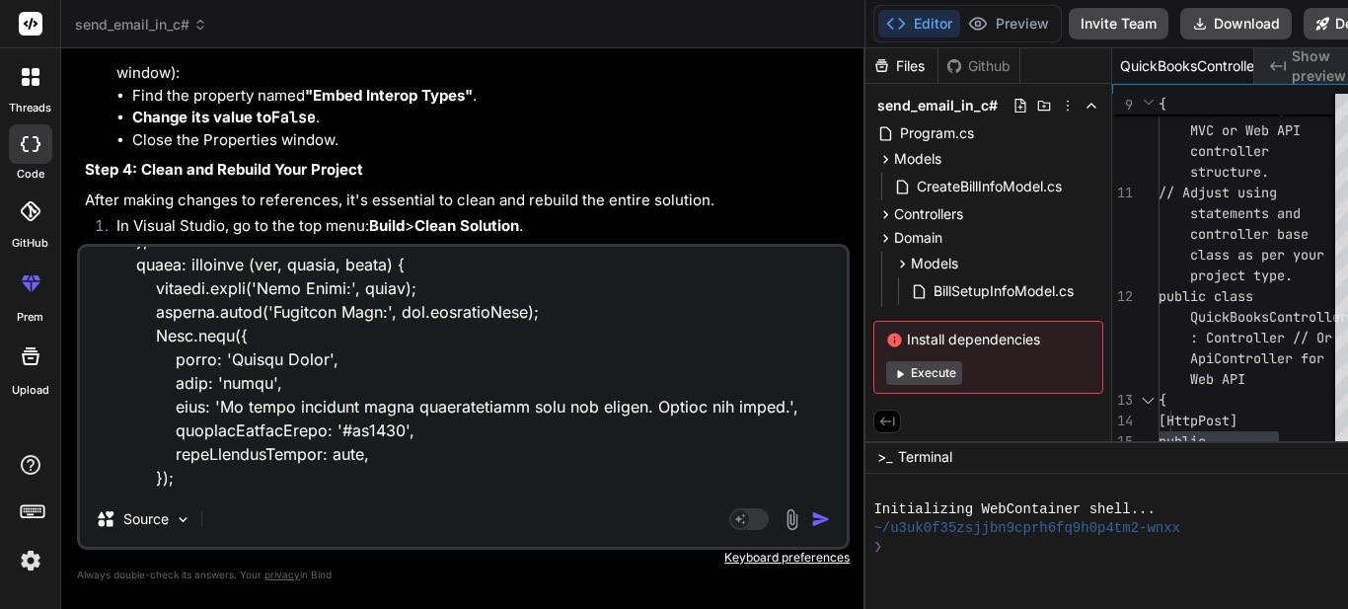
type textarea "$("#btnBillSetupCreate").on("click", function (e) { e.preventDefault(); var for…"
type textarea "x"
type textarea "$("#btnBillSetupCreate").on("click", function (e) { e.preventDefault(); var for…"
type textarea "x"
type textarea "$("#btnBillSetupCreate").on("click", function (e) { e.preventDefault(); var for…"
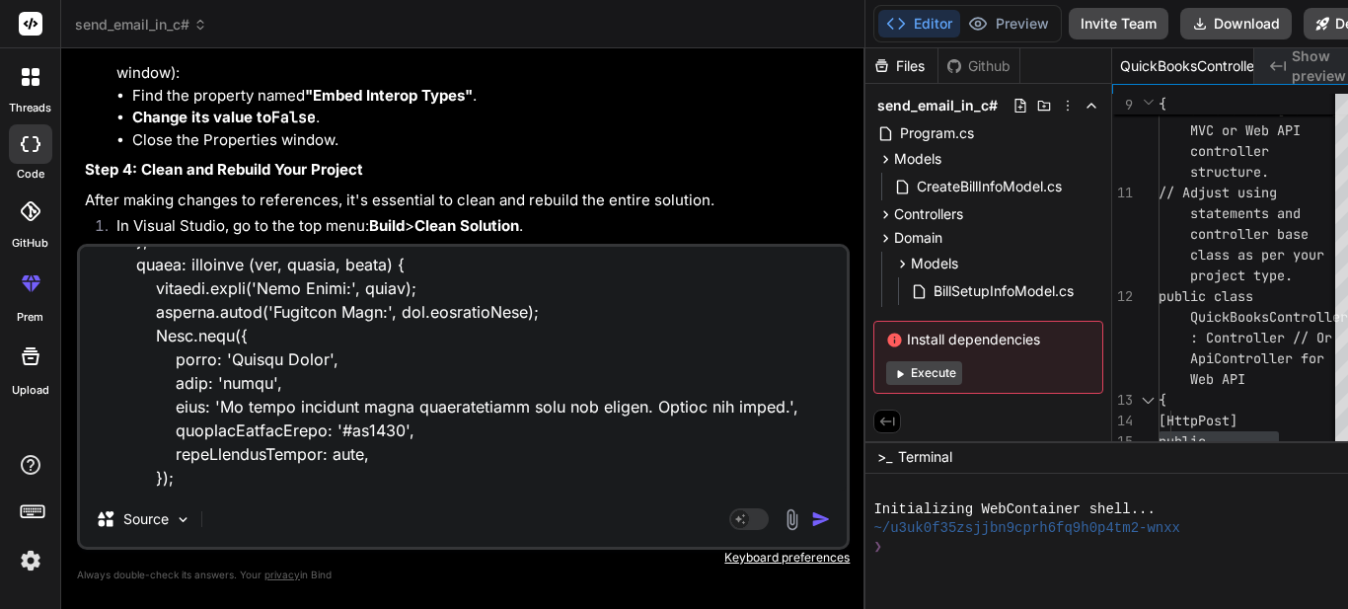
type textarea "x"
type textarea "$("#btnBillSetupCreate").on("click", function (e) { e.preventDefault(); var for…"
type textarea "x"
type textarea "$("#btnBillSetupCreate").on("click", function (e) { e.preventDefault(); var for…"
type textarea "x"
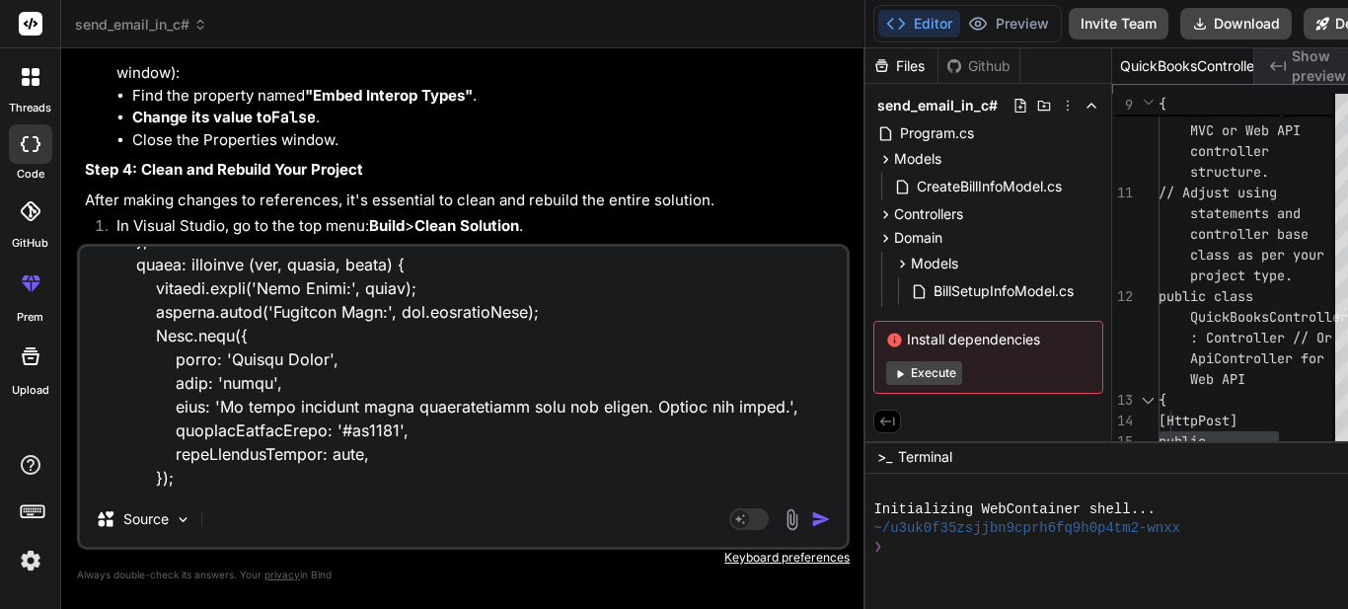
type textarea "$("#btnBillSetupCreate").on("click", function (e) { e.preventDefault(); var for…"
type textarea "x"
type textarea "$("#btnBillSetupCreate").on("click", function (e) { e.preventDefault(); var for…"
type textarea "x"
type textarea "$("#btnBillSetupCreate").on("click", function (e) { e.preventDefault(); var for…"
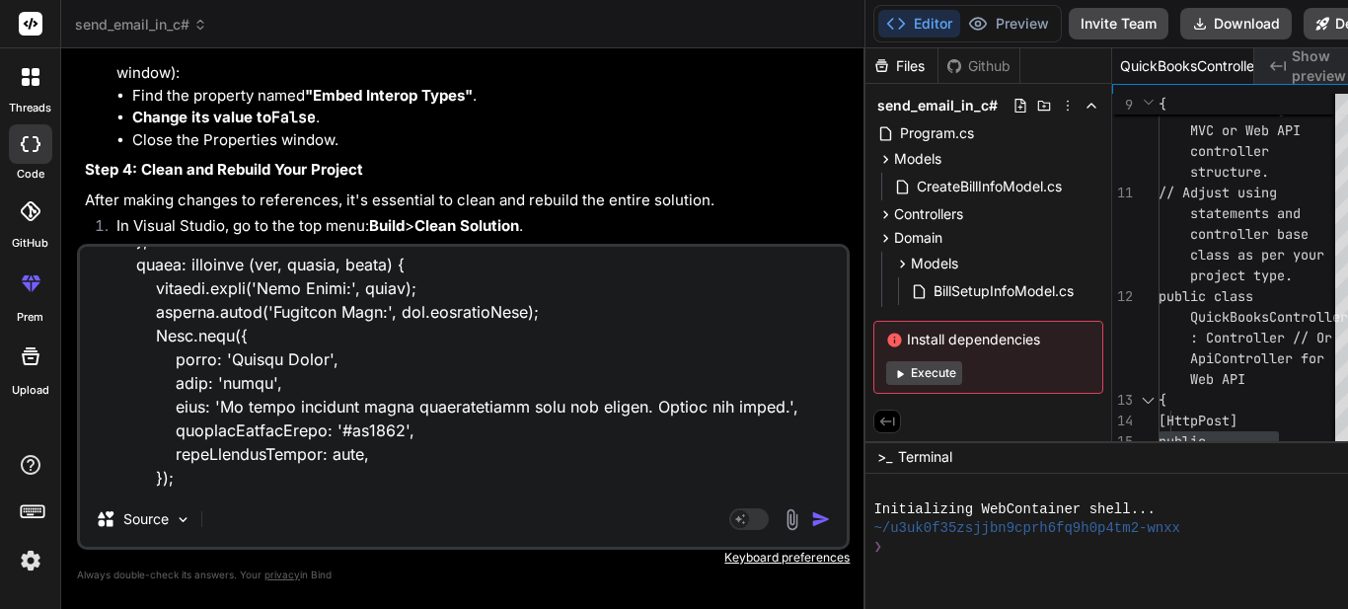
type textarea "x"
type textarea "$("#btnBillSetupCreate").on("click", function (e) { e.preventDefault(); var for…"
type textarea "x"
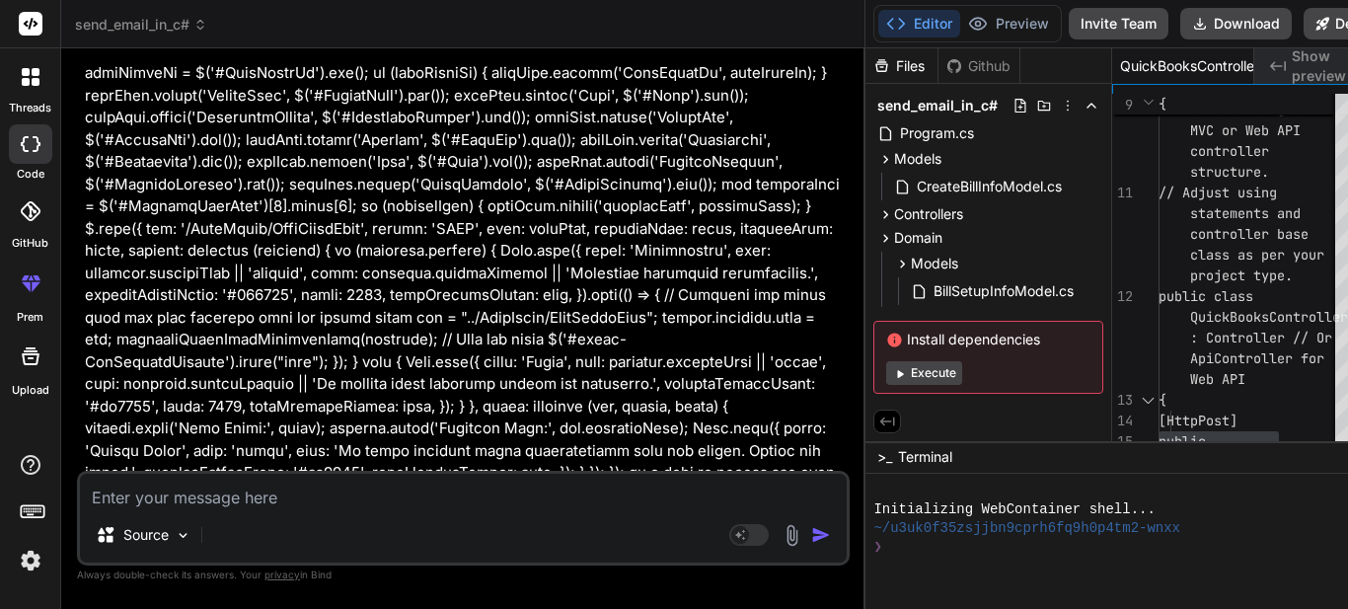
scroll to position [12361, 0]
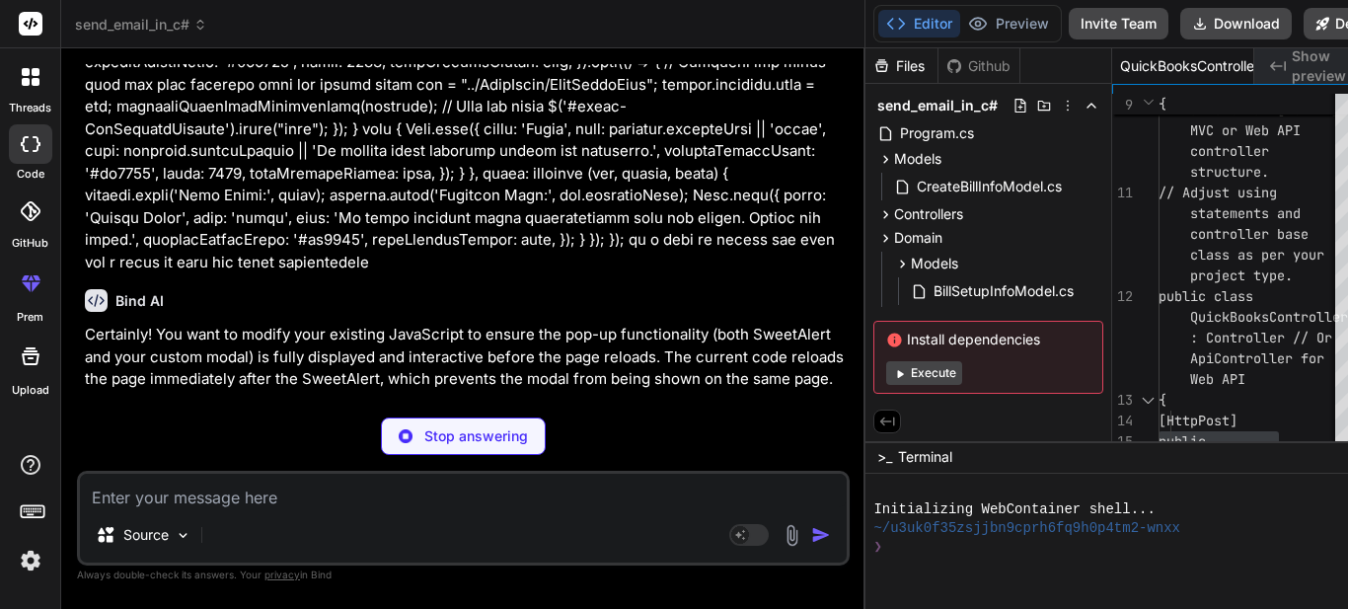
type textarea "x"
type textarea ""license": "ISC" }"
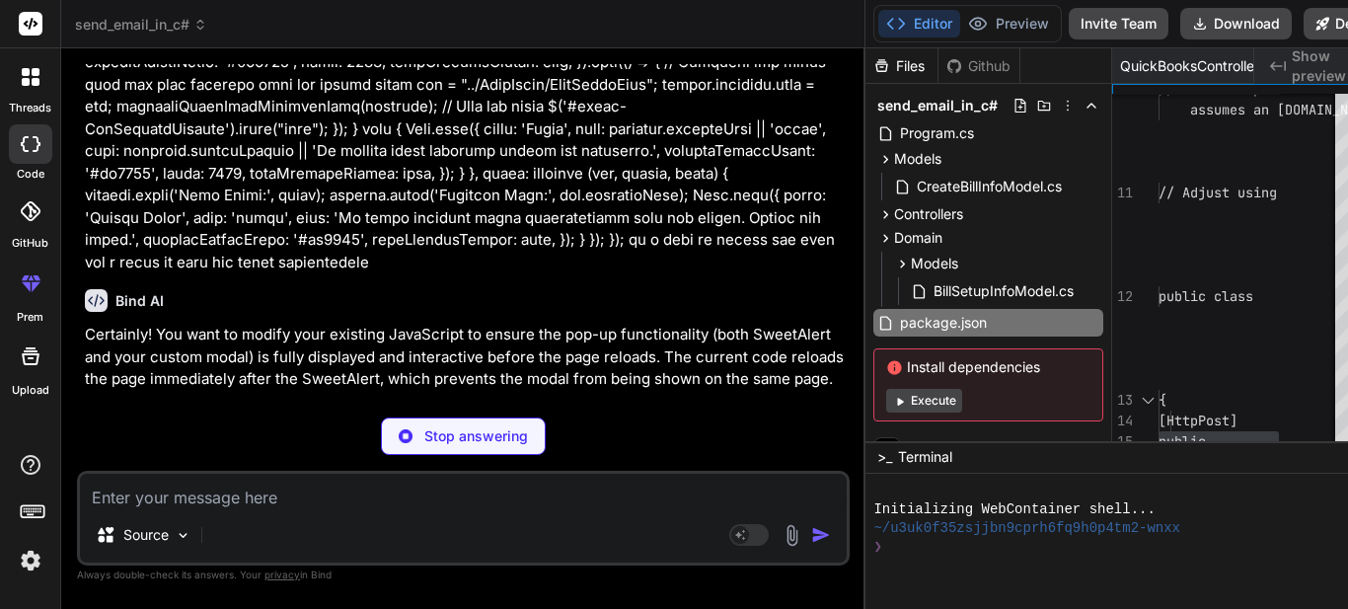
type textarea "x"
type textarea "<script src="script.js"></script> </body> </html>"
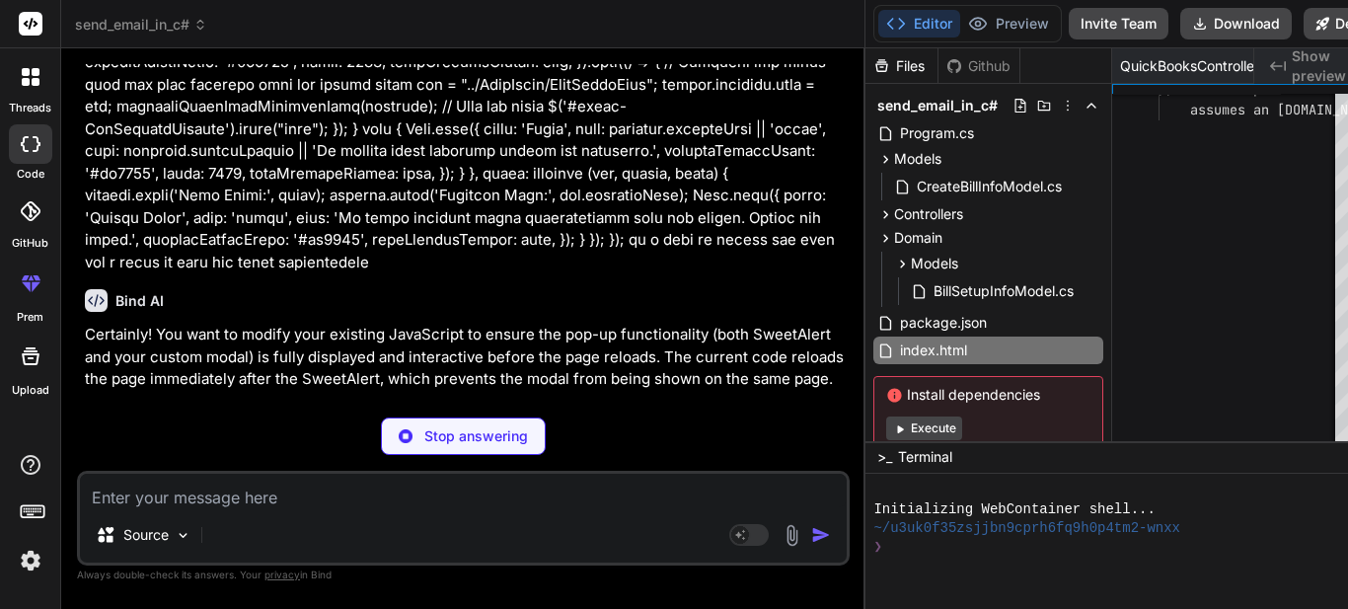
type textarea "x"
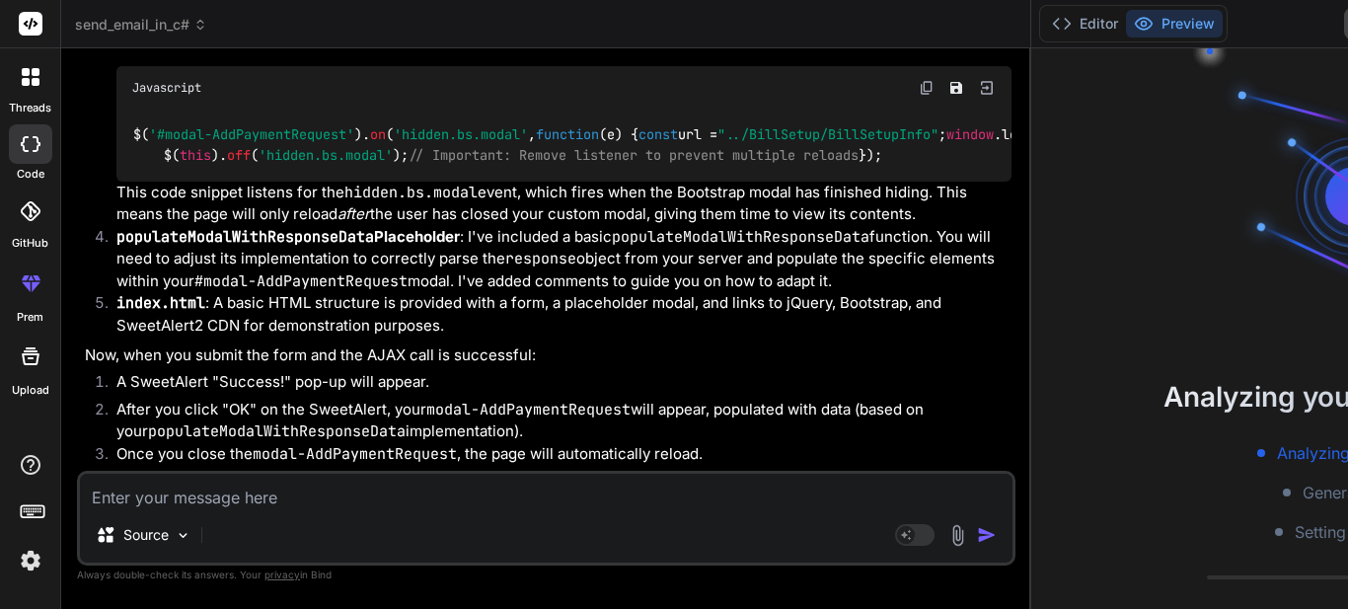
type textarea "x"
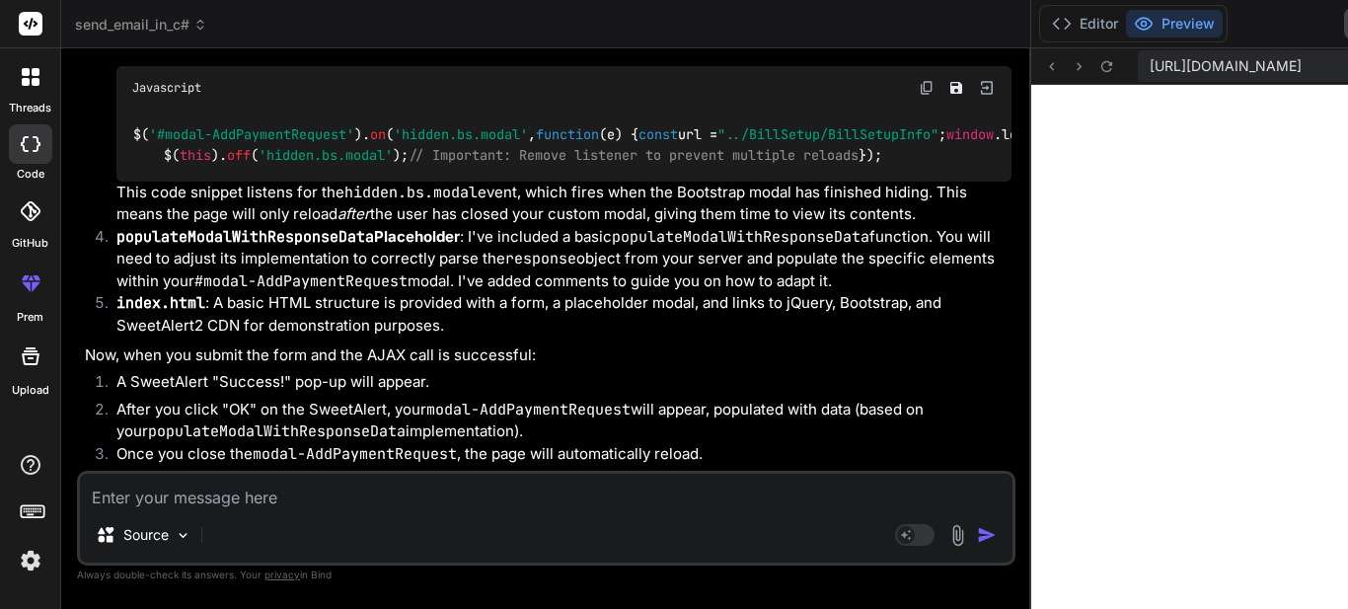
scroll to position [12887, 0]
drag, startPoint x: 334, startPoint y: 291, endPoint x: 153, endPoint y: 283, distance: 180.8
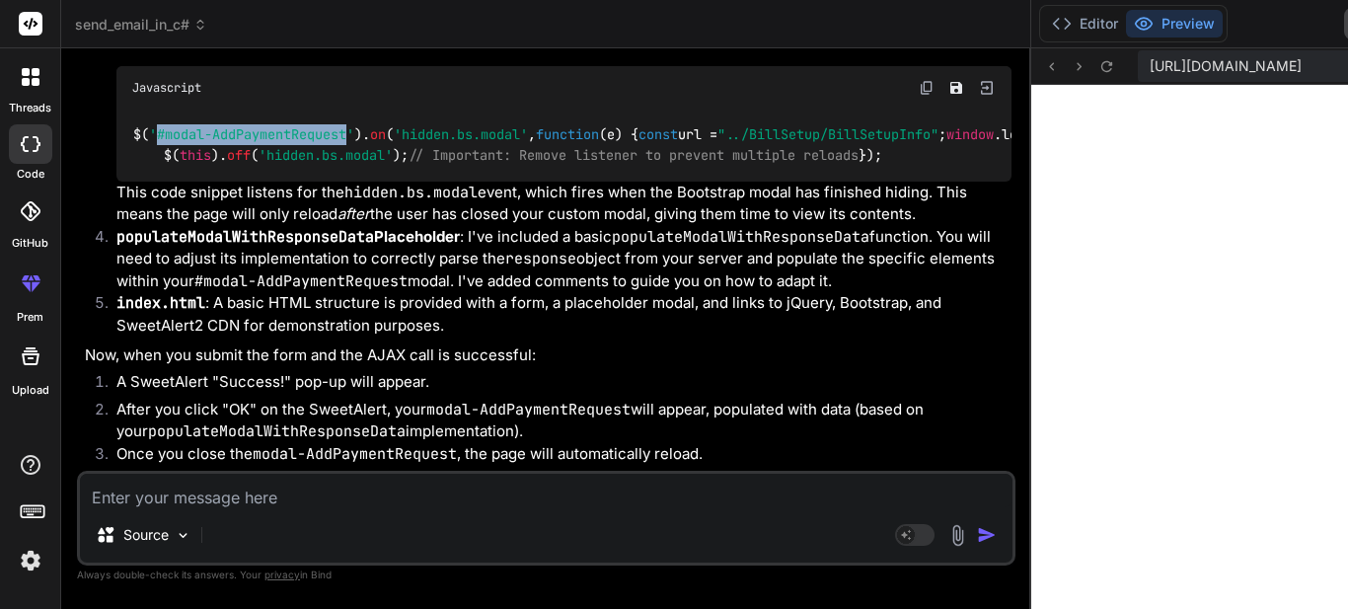
click at [153, 144] on span "'#modal-AddPaymentRequest'" at bounding box center [251, 135] width 205 height 18
click at [1044, 25] on button "Editor" at bounding box center [1085, 24] width 82 height 28
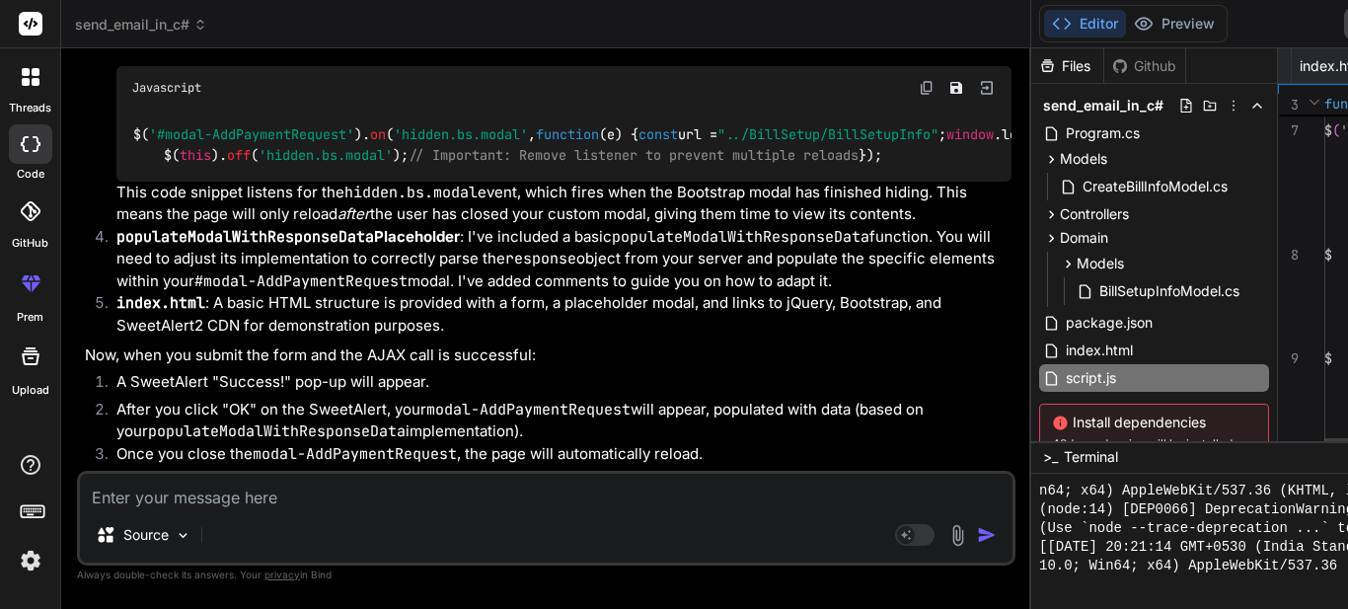
type textarea "// Placeholder function for populating the modal. // You'll need to implement t…"
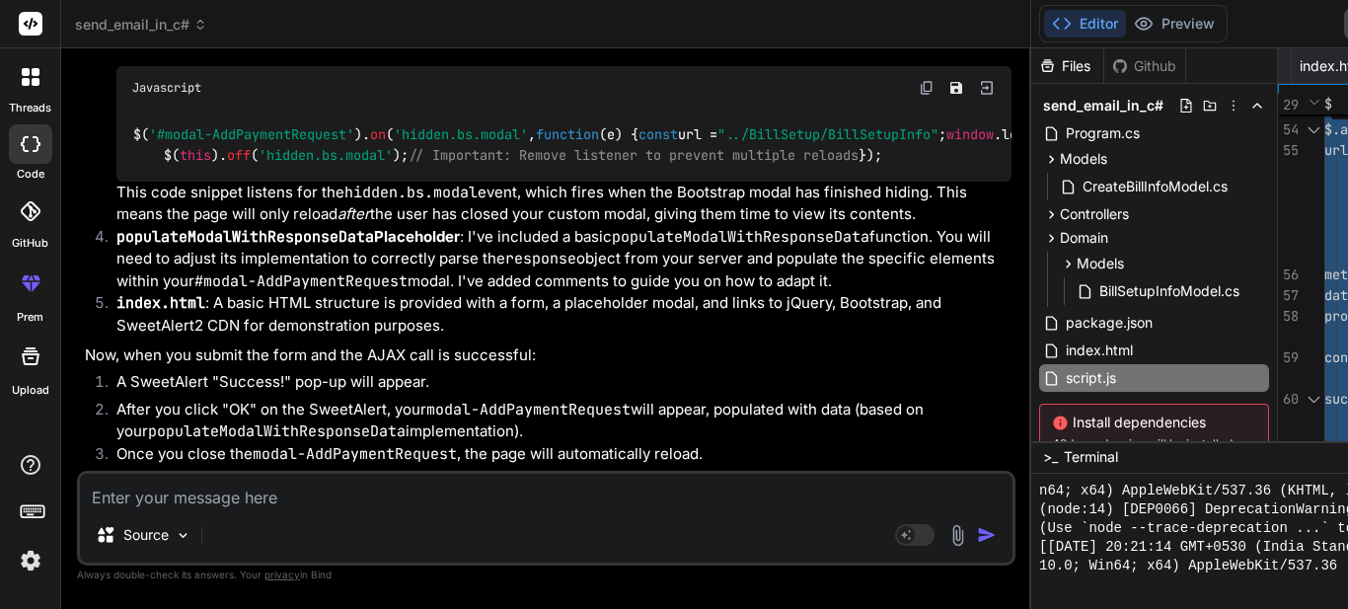
click at [635, 608] on div "Bind AI Web Search Created with Pixso. Code Generator You hi Bind AI Hello! I'm…" at bounding box center [546, 328] width 970 height 561
